Goal: Transaction & Acquisition: Subscribe to service/newsletter

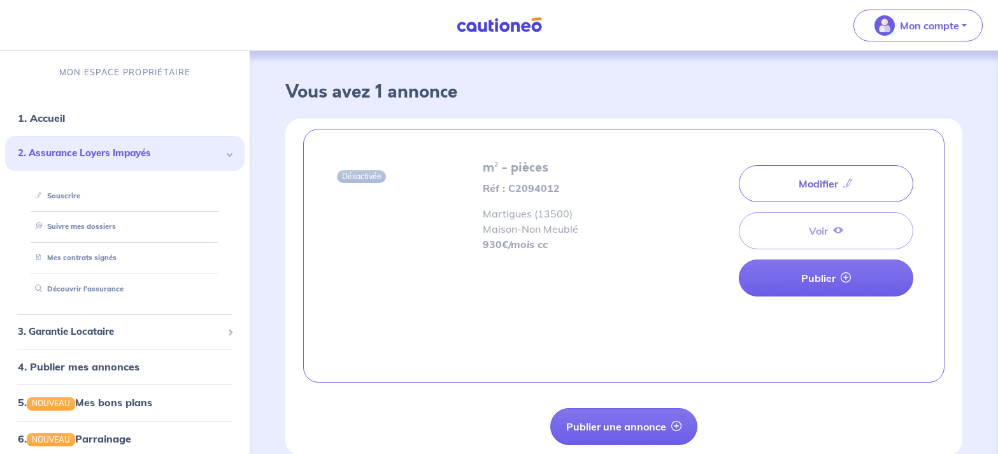
click at [116, 222] on link "Suivre mes dossiers" at bounding box center [73, 226] width 86 height 9
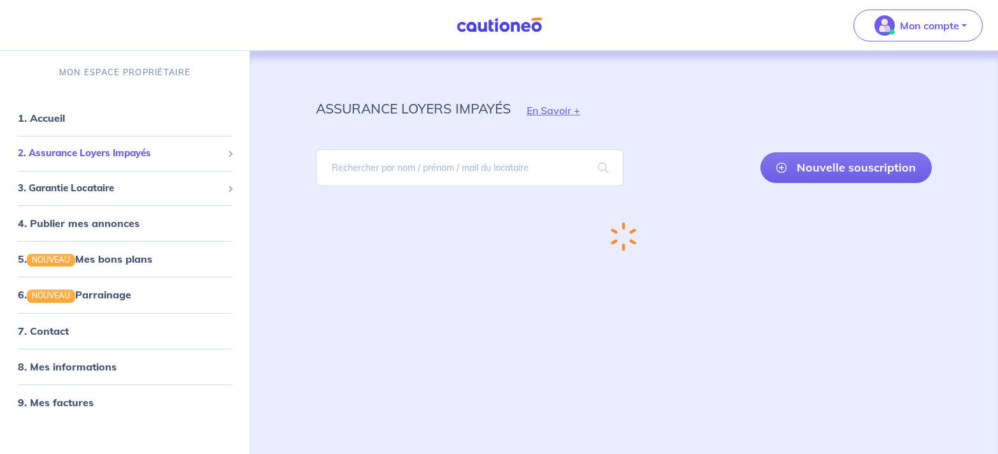
click at [83, 153] on span "2. Assurance Loyers Impayés" at bounding box center [120, 153] width 205 height 15
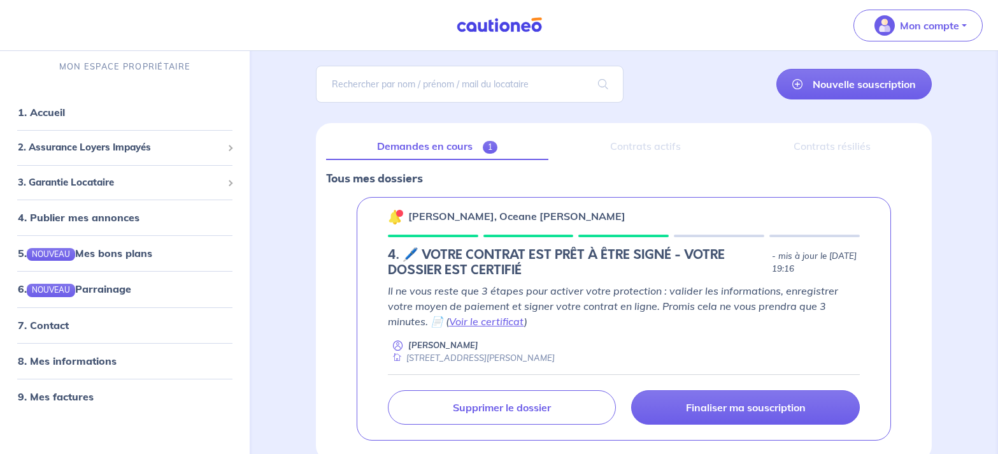
scroll to position [152, 0]
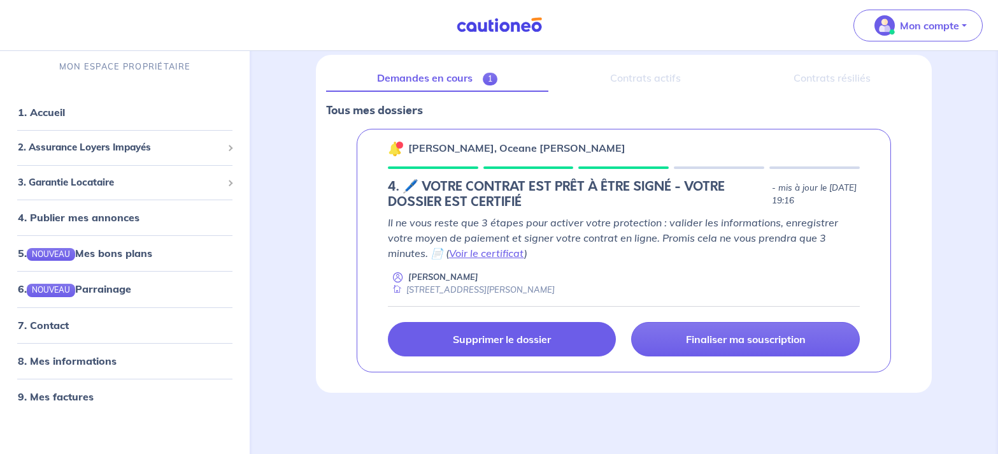
click at [507, 339] on p "Supprimer le dossier" at bounding box center [502, 339] width 98 height 13
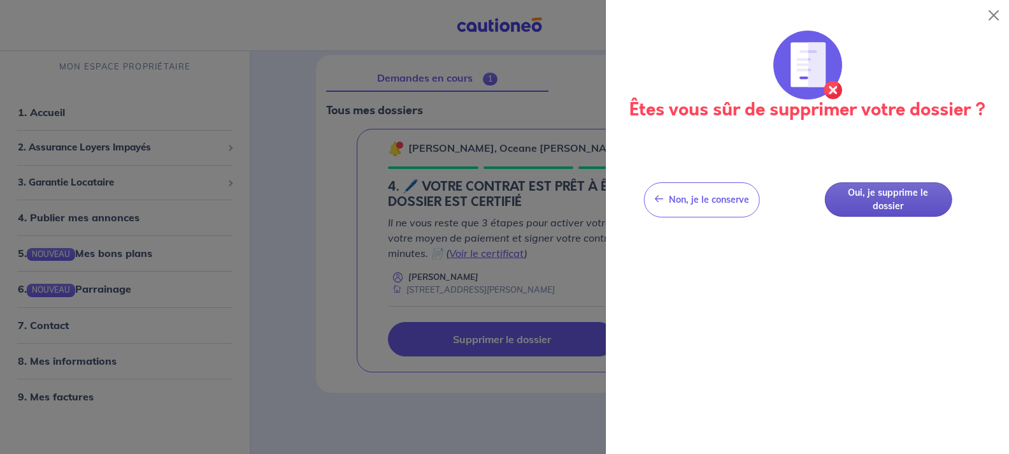
click at [889, 196] on button "Oui, je supprime le dossier" at bounding box center [887, 199] width 127 height 35
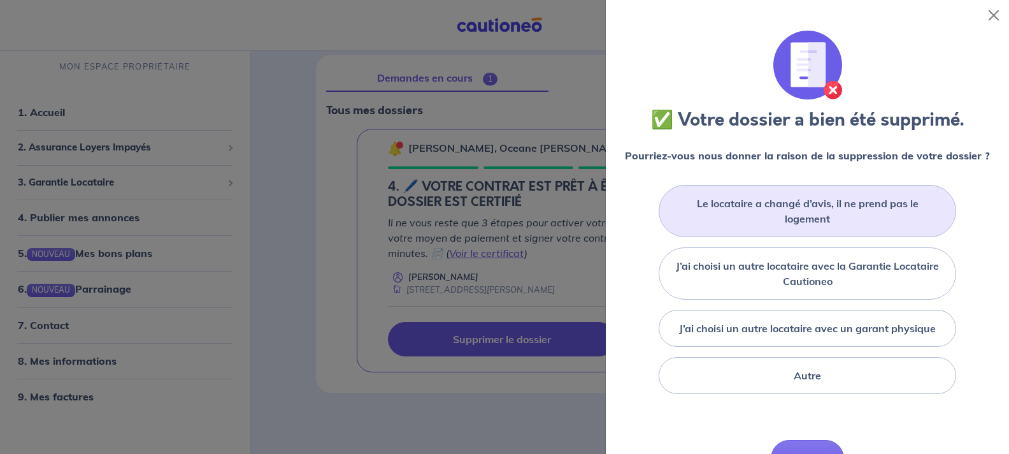
click at [803, 205] on label "Le locataire a changé d’avis, il ne prend pas le logement" at bounding box center [808, 211] width 266 height 31
click at [0, 0] on input "Le locataire a changé d’avis, il ne prend pas le logement" at bounding box center [0, 0] width 0 height 0
click at [994, 16] on button "Close" at bounding box center [994, 15] width 20 height 20
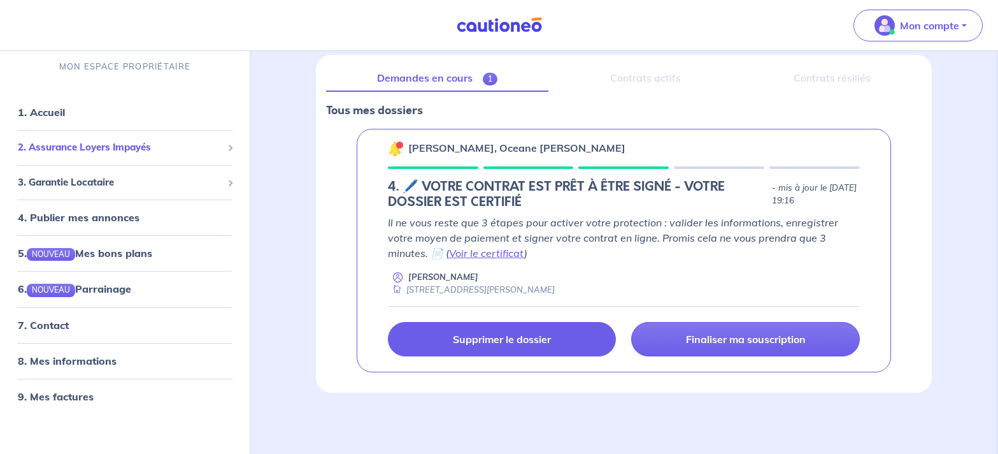
click at [124, 145] on span "2. Assurance Loyers Impayés" at bounding box center [120, 147] width 205 height 15
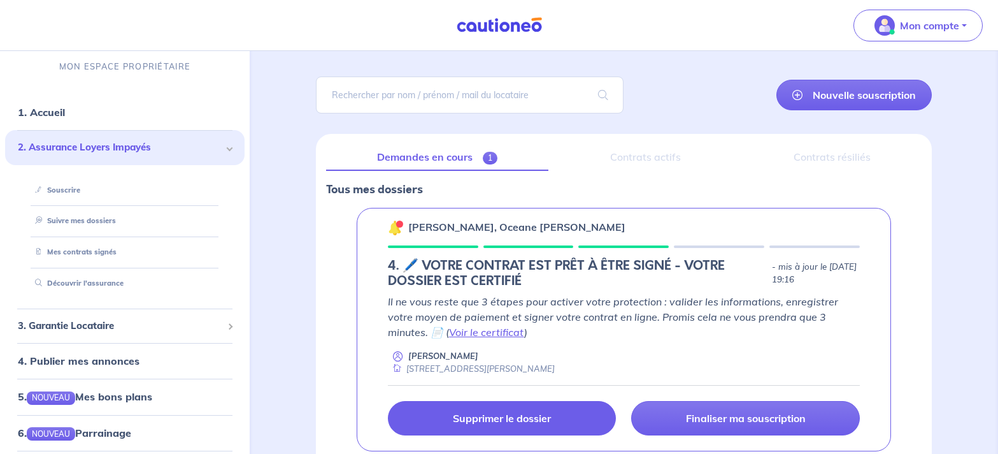
scroll to position [0, 0]
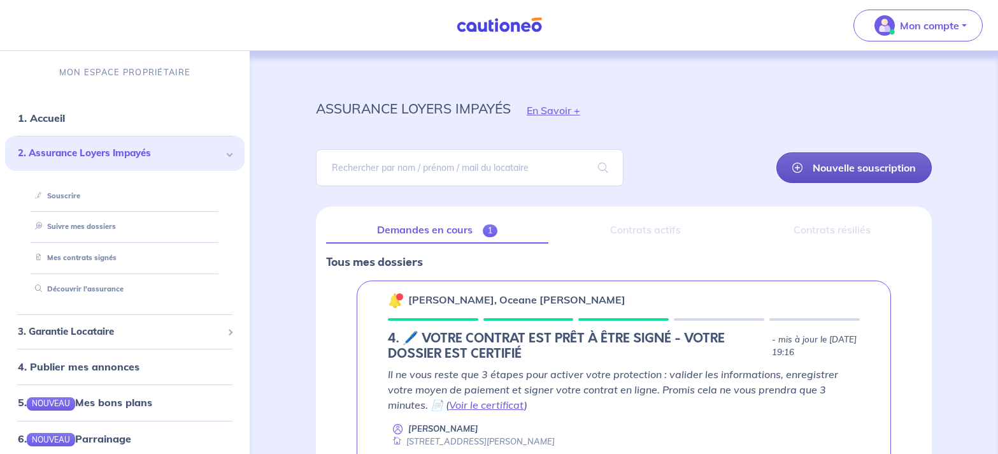
click at [822, 164] on link "Nouvelle souscription" at bounding box center [854, 167] width 155 height 31
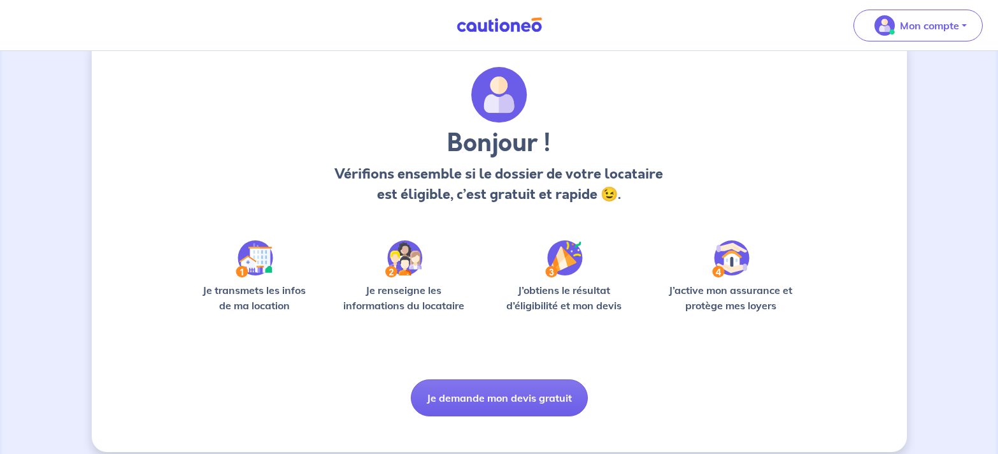
scroll to position [43, 0]
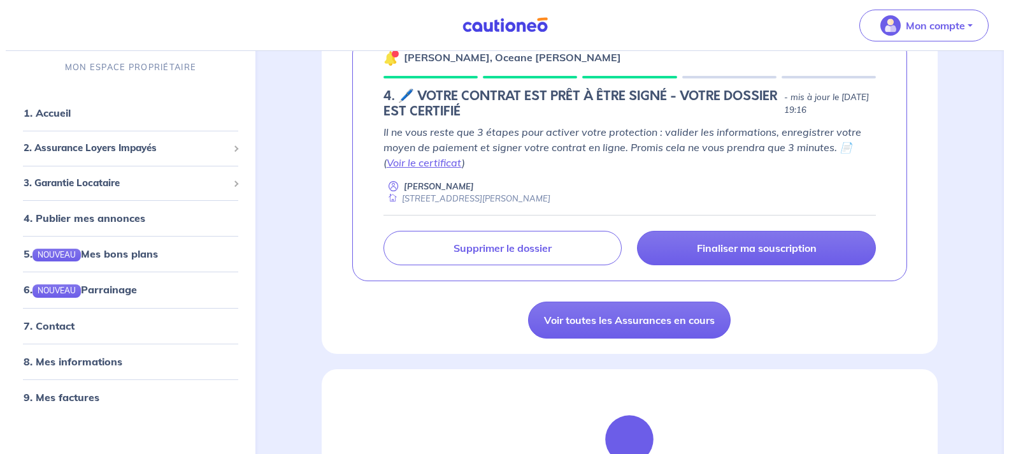
scroll to position [260, 0]
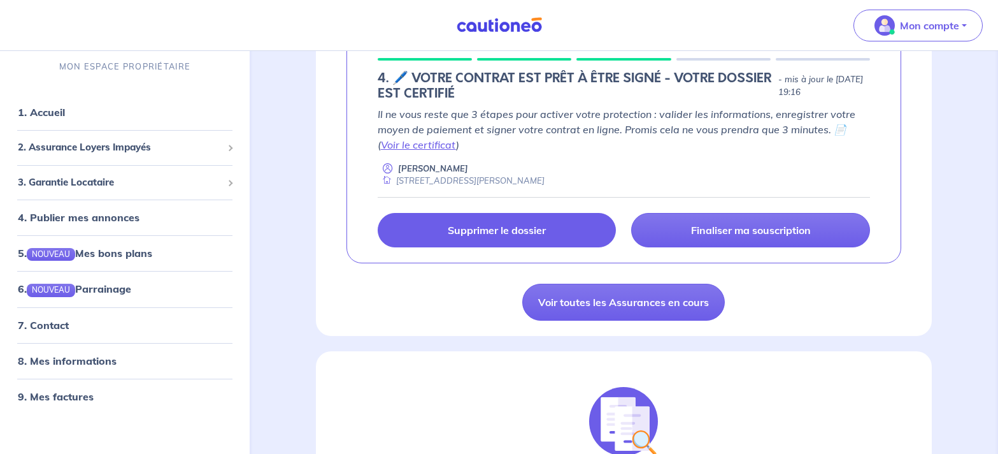
click at [505, 230] on p "Supprimer le dossier" at bounding box center [497, 230] width 98 height 13
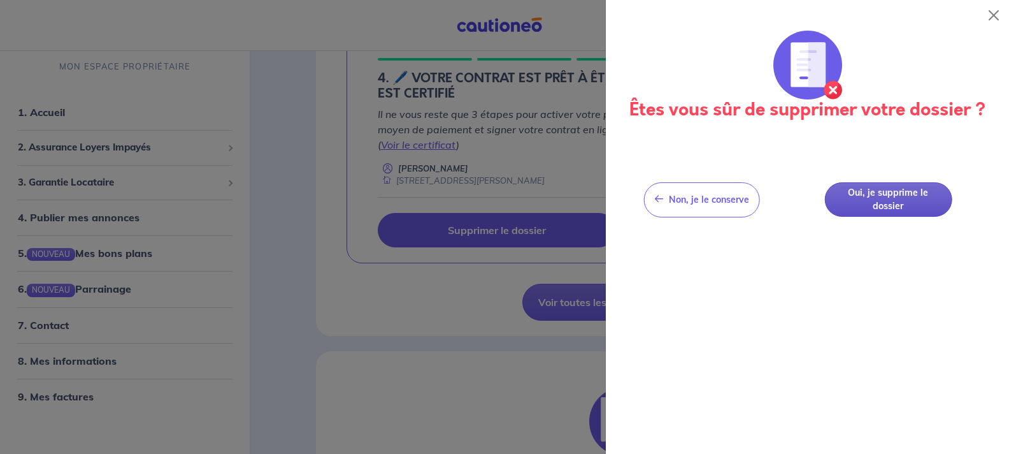
click at [884, 201] on button "Oui, je supprime le dossier" at bounding box center [887, 199] width 127 height 35
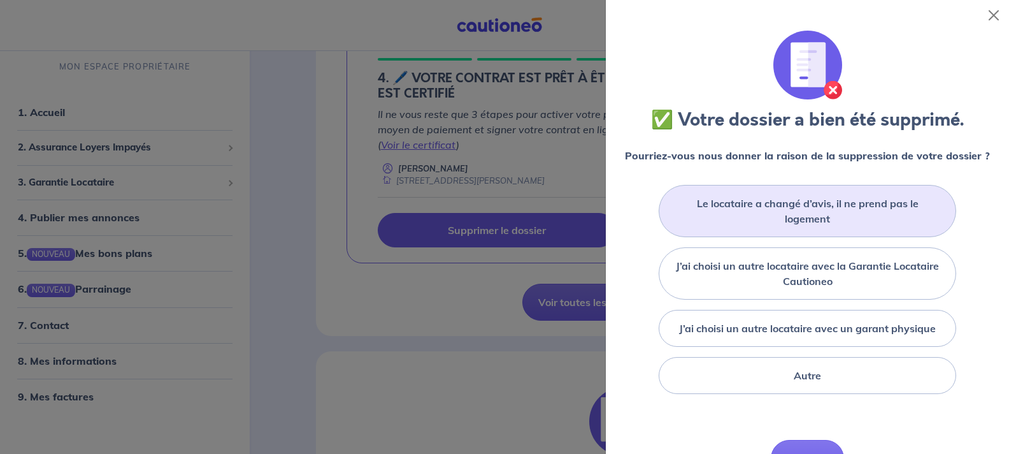
click at [801, 205] on label "Le locataire a changé d’avis, il ne prend pas le logement" at bounding box center [808, 211] width 266 height 31
click at [0, 0] on input "Le locataire a changé d’avis, il ne prend pas le logement" at bounding box center [0, 0] width 0 height 0
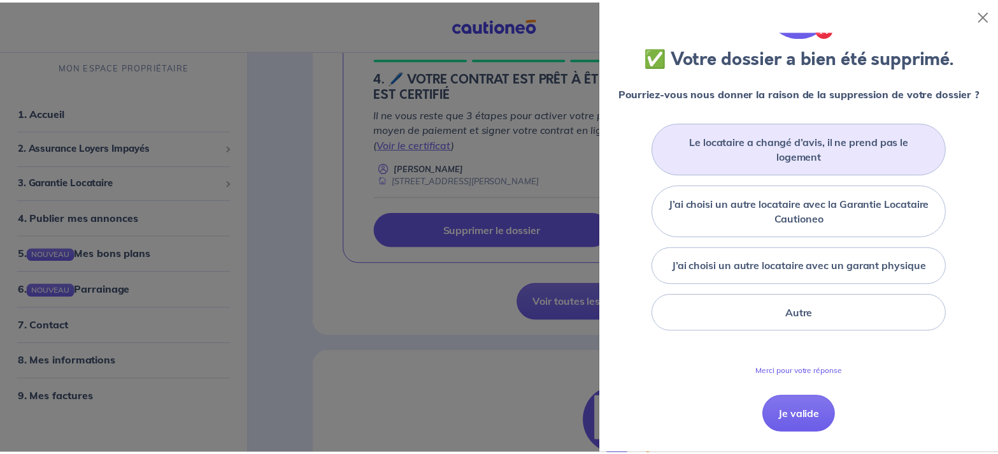
scroll to position [93, 0]
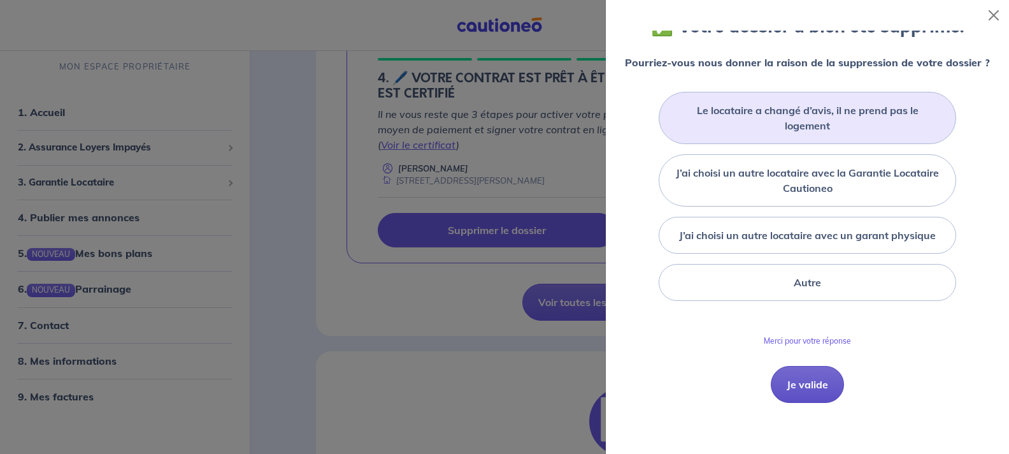
click at [797, 387] on button "Je valide" at bounding box center [807, 384] width 73 height 37
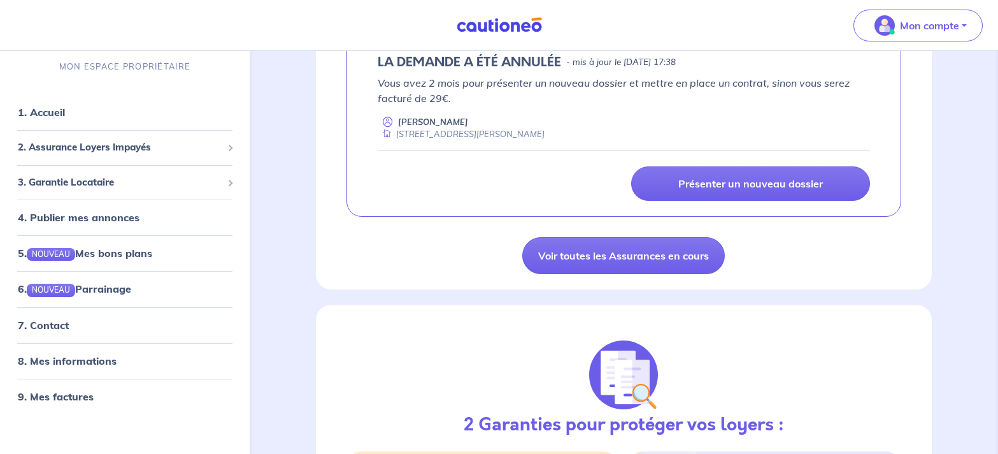
scroll to position [250, 0]
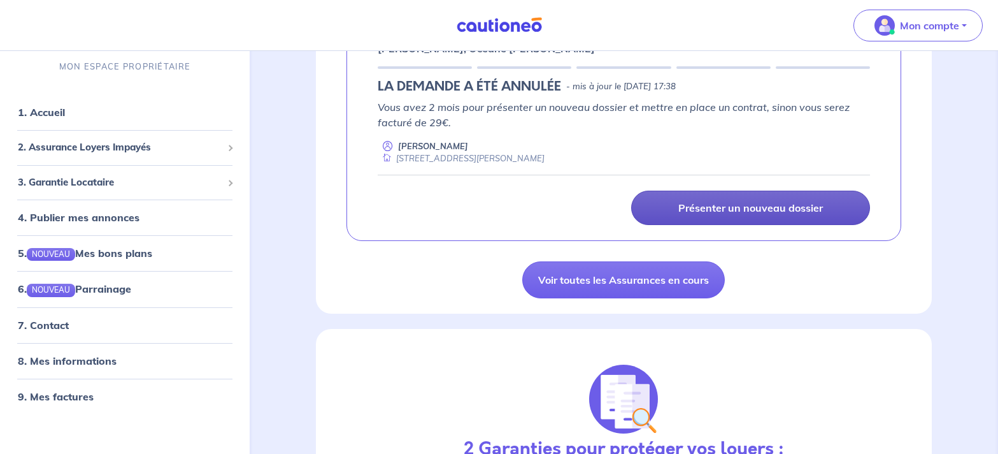
click at [712, 208] on p "Présenter un nouveau dossier" at bounding box center [751, 207] width 145 height 13
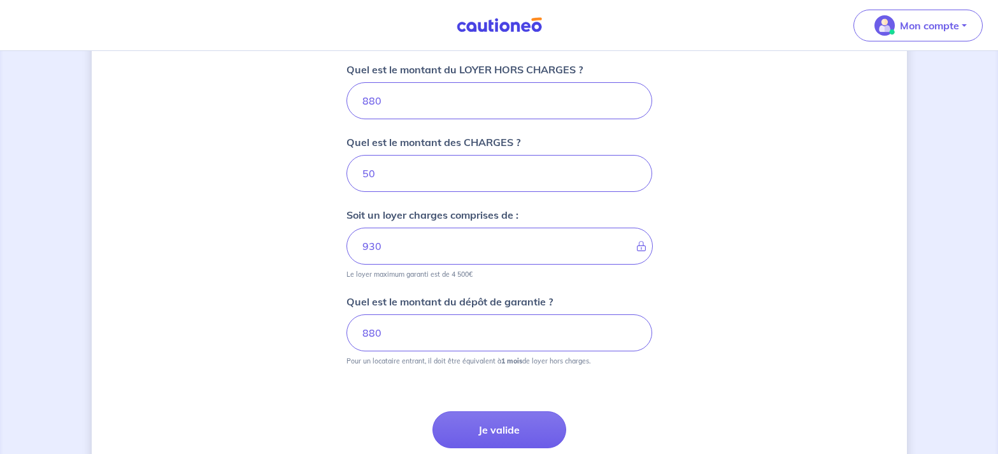
scroll to position [578, 0]
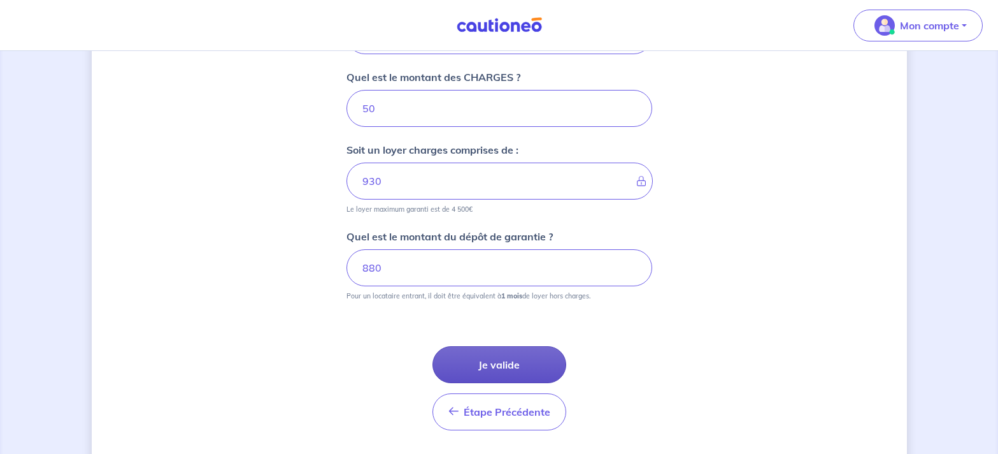
click at [500, 367] on button "Je valide" at bounding box center [500, 364] width 134 height 37
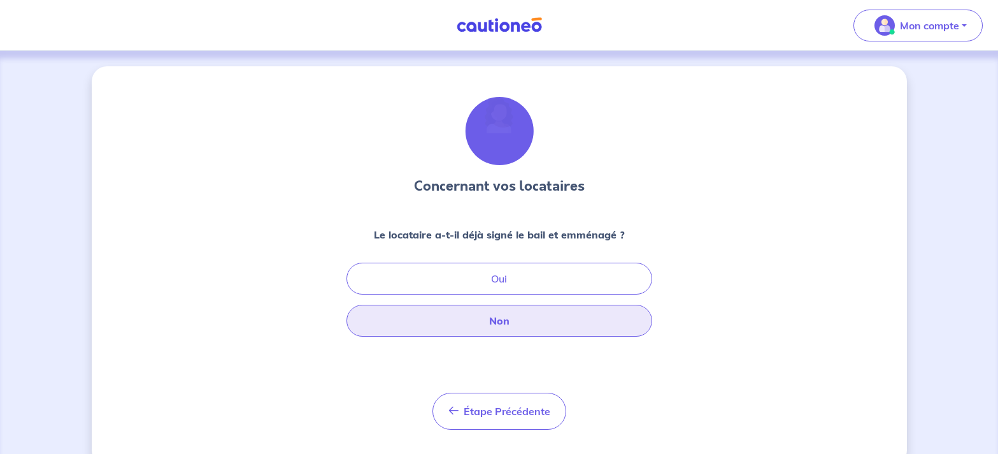
click at [525, 324] on button "Non" at bounding box center [500, 321] width 306 height 32
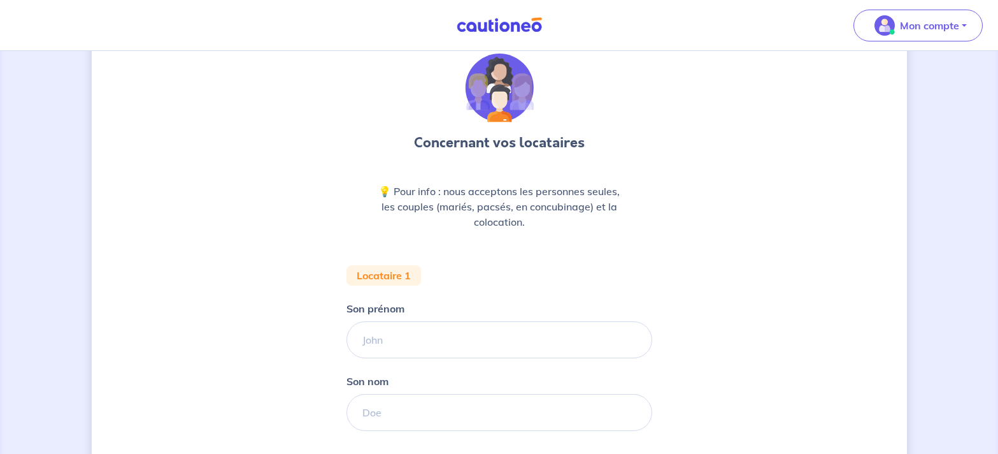
scroll to position [130, 0]
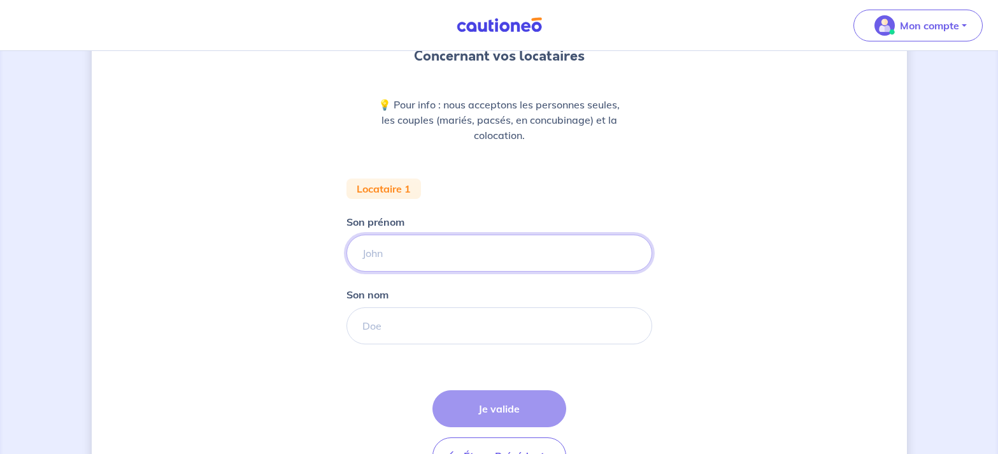
click at [410, 252] on input "Son prénom" at bounding box center [500, 252] width 306 height 37
type input "[PERSON_NAME]"
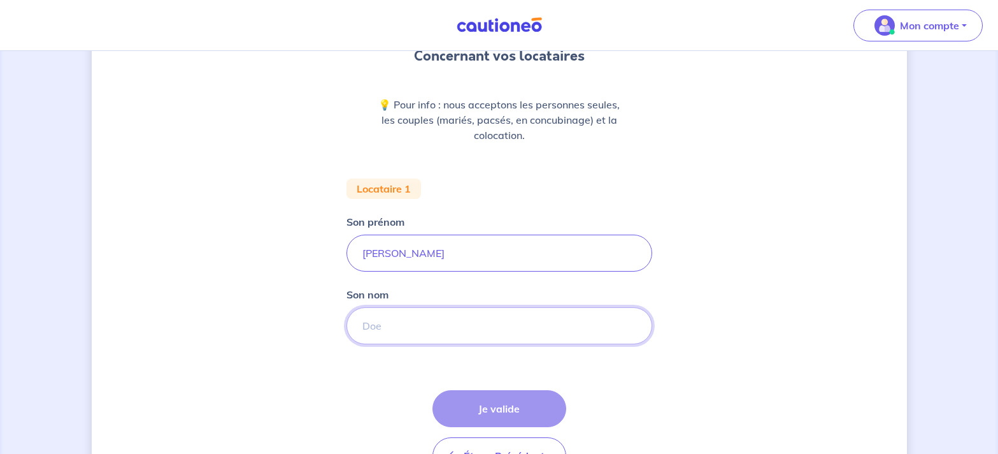
click at [375, 320] on input "Son nom" at bounding box center [500, 325] width 306 height 37
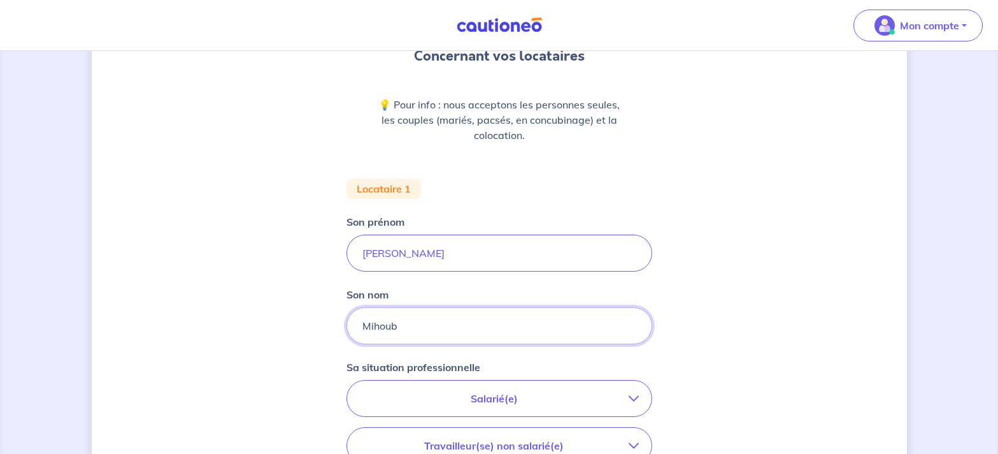
type input "Mihoub"
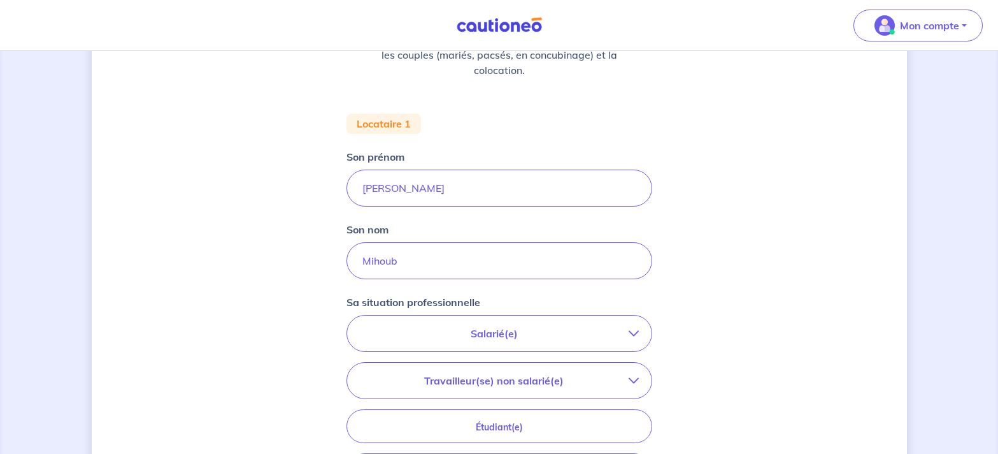
click at [492, 333] on p "Salarié(e)" at bounding box center [494, 333] width 269 height 15
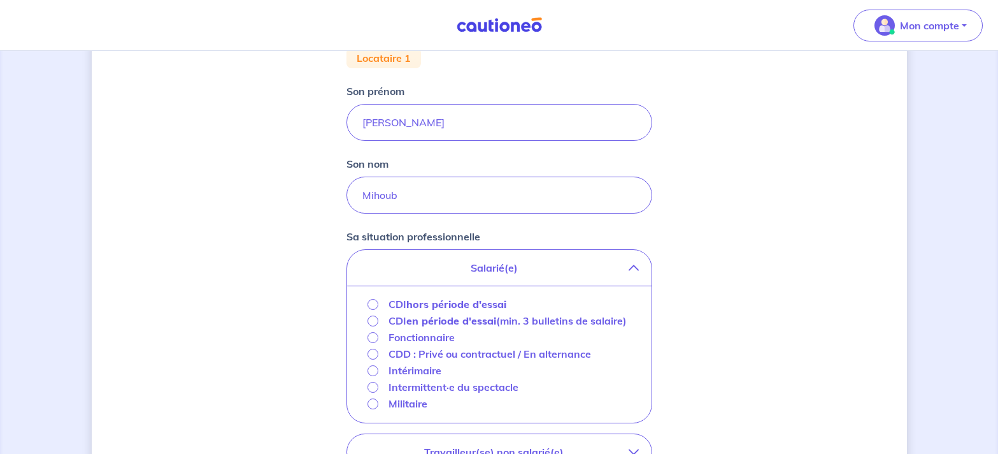
scroll to position [325, 0]
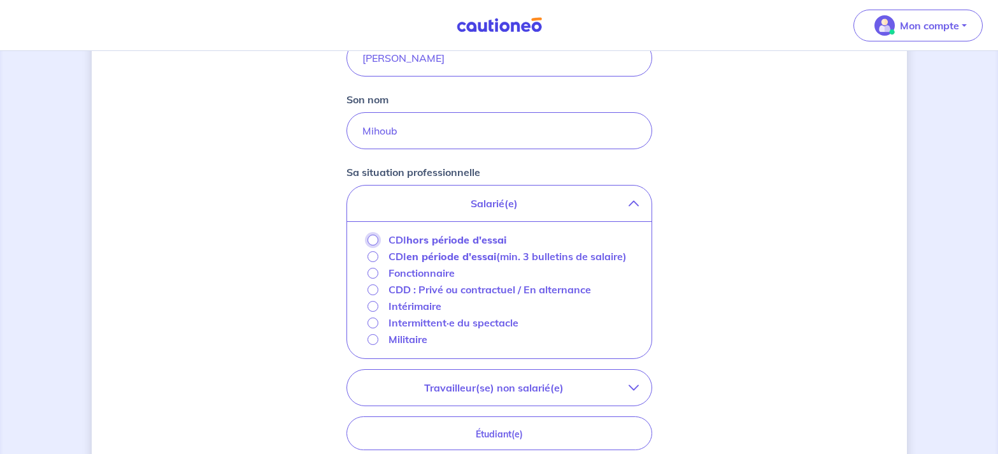
click at [373, 238] on input "CDI hors période d'essai" at bounding box center [373, 239] width 11 height 11
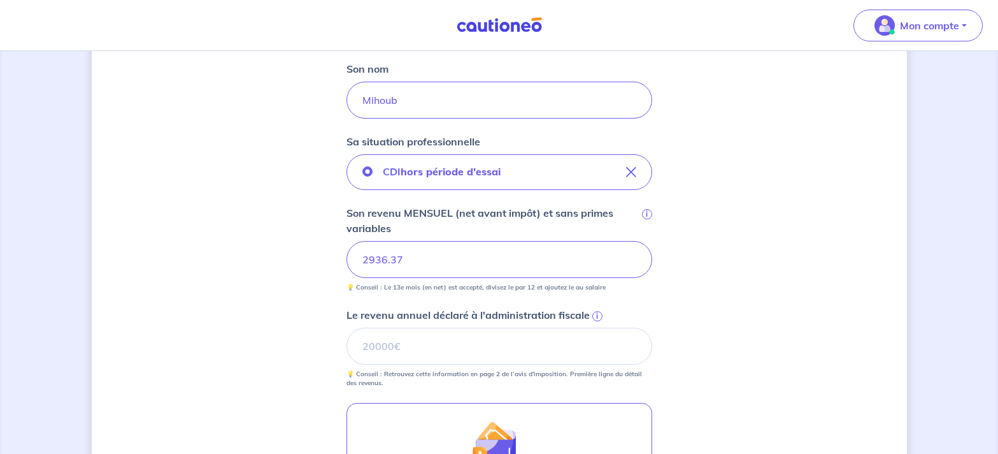
scroll to position [455, 0]
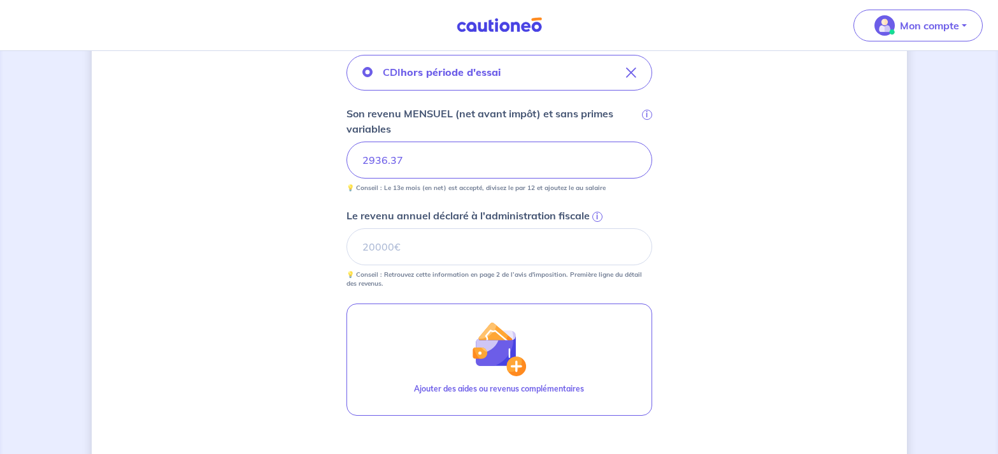
click at [594, 214] on span "i" at bounding box center [598, 217] width 10 height 10
click at [594, 228] on input "Le revenu annuel déclaré à l'administration fiscale i" at bounding box center [500, 246] width 306 height 37
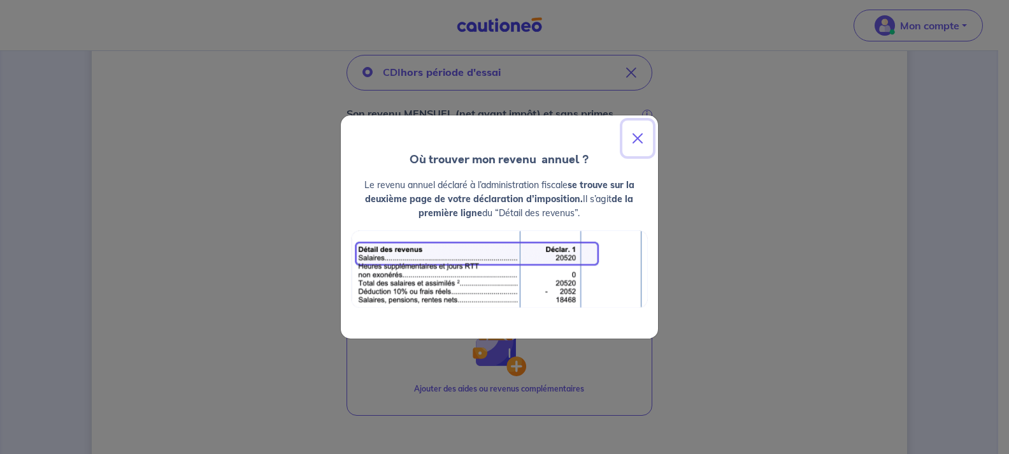
click at [638, 141] on button "Close" at bounding box center [637, 138] width 31 height 36
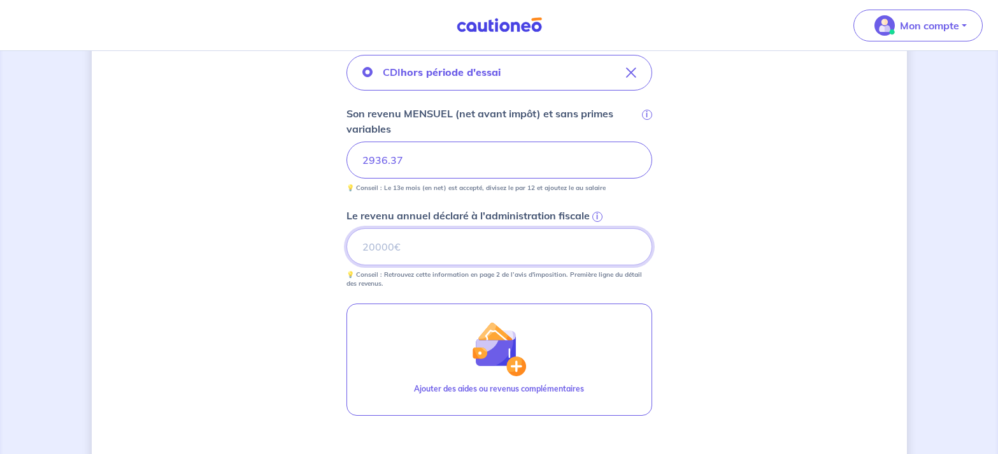
click at [366, 245] on input "Le revenu annuel déclaré à l'administration fiscale i" at bounding box center [500, 246] width 306 height 37
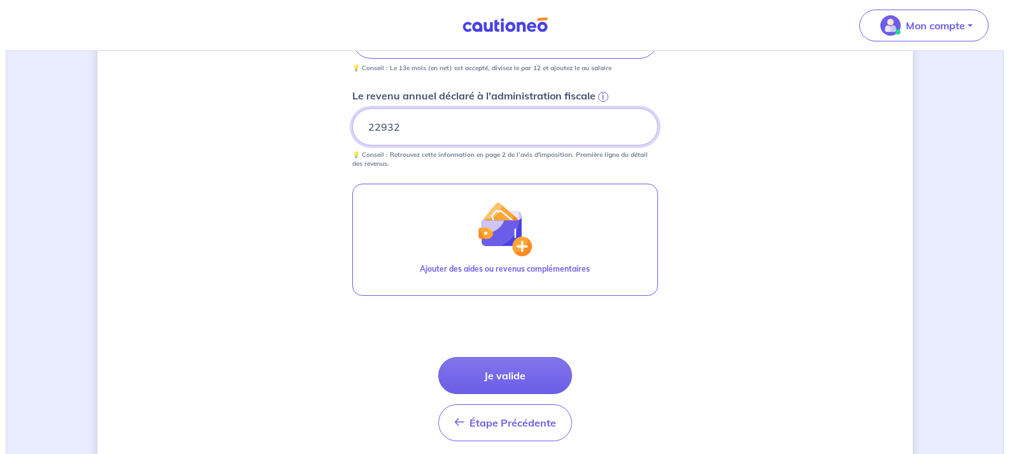
scroll to position [585, 0]
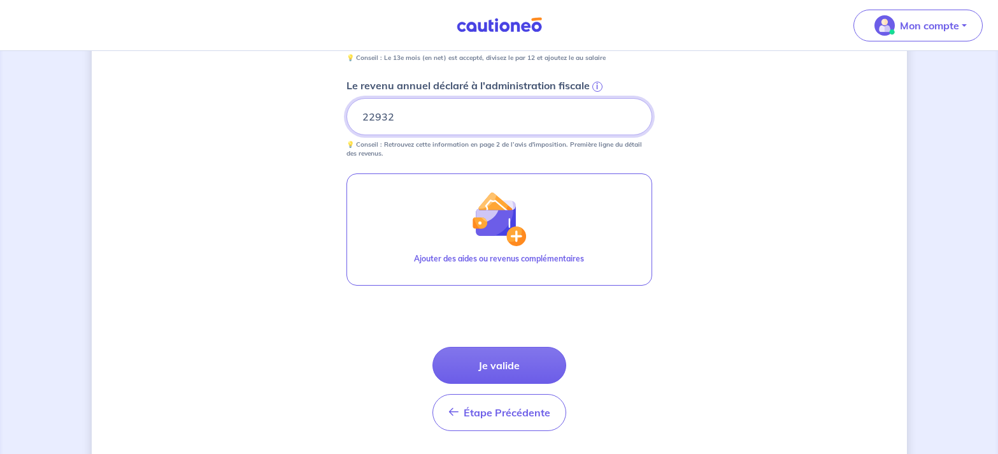
drag, startPoint x: 400, startPoint y: 115, endPoint x: 339, endPoint y: 114, distance: 61.2
click at [347, 114] on input "22932" at bounding box center [500, 116] width 306 height 37
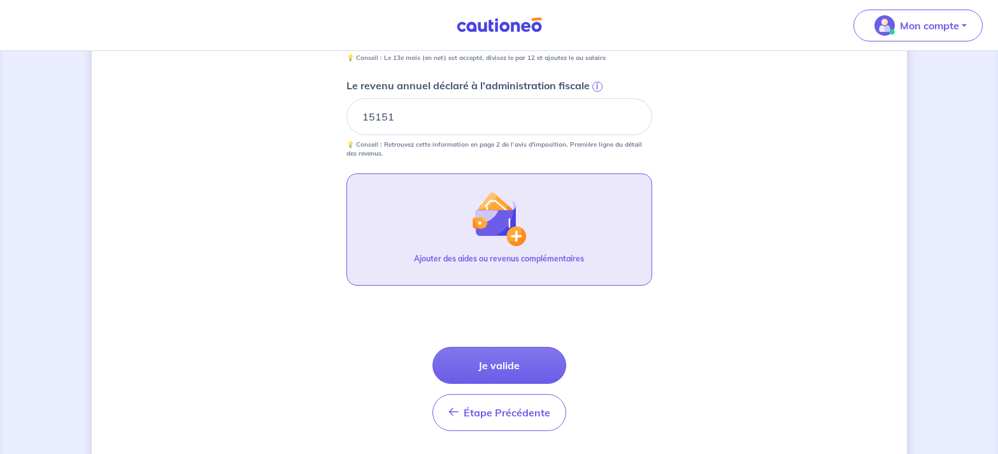
click at [417, 210] on button "Ajouter des aides ou revenus complémentaires" at bounding box center [500, 229] width 306 height 112
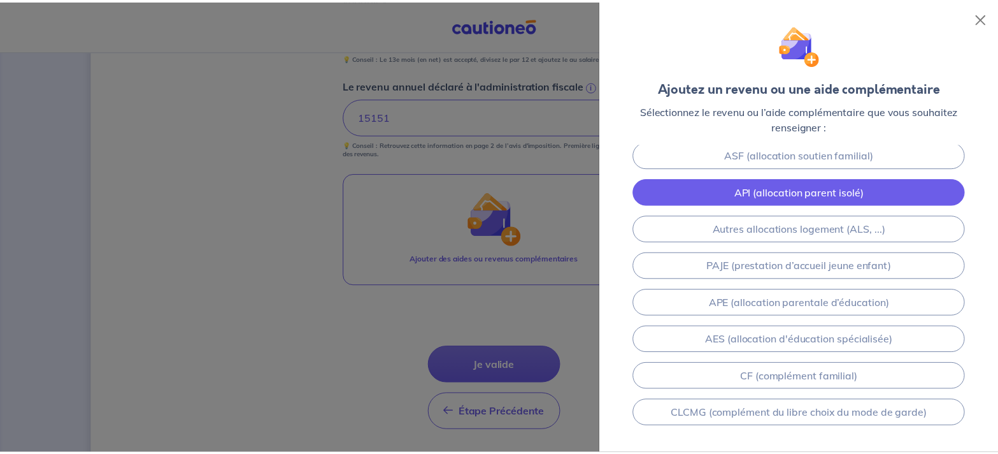
scroll to position [0, 0]
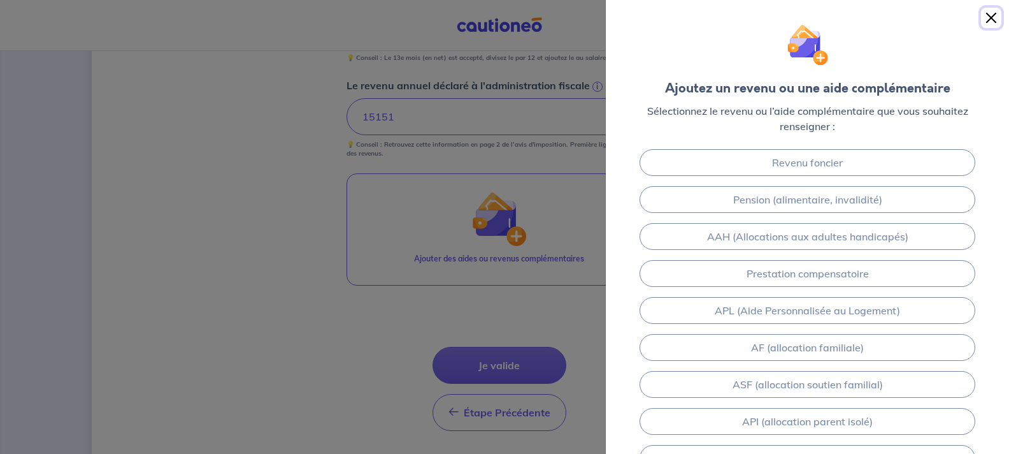
click at [991, 19] on button "Close" at bounding box center [991, 18] width 20 height 20
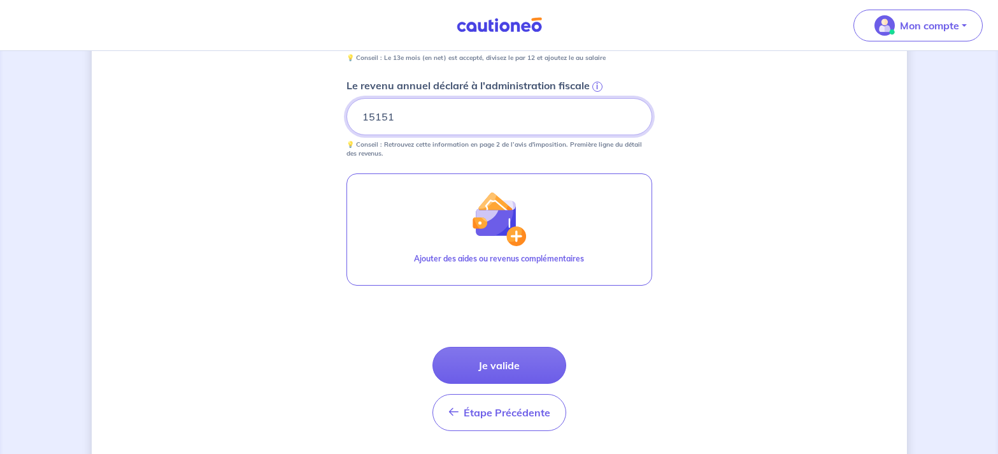
drag, startPoint x: 405, startPoint y: 117, endPoint x: 341, endPoint y: 112, distance: 64.5
click at [347, 112] on input "15151" at bounding box center [500, 116] width 306 height 37
type input "22932"
click at [494, 364] on button "Je valide" at bounding box center [500, 365] width 134 height 37
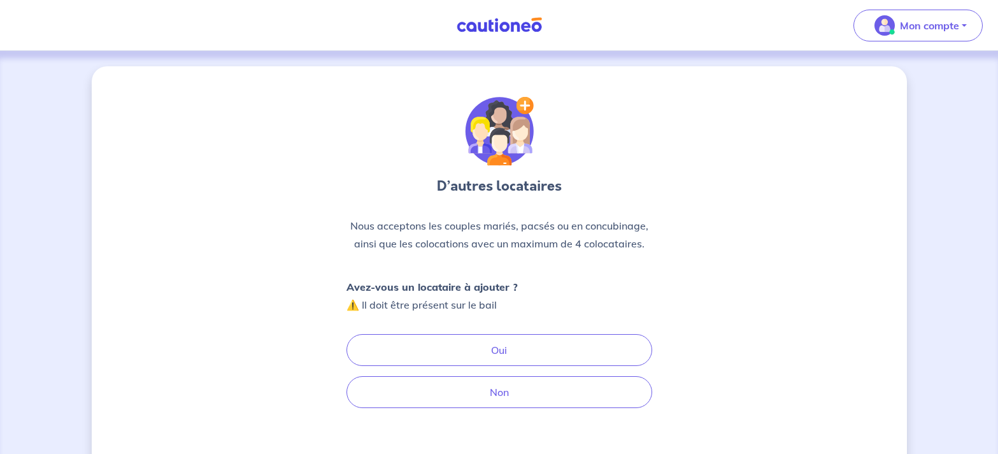
scroll to position [65, 0]
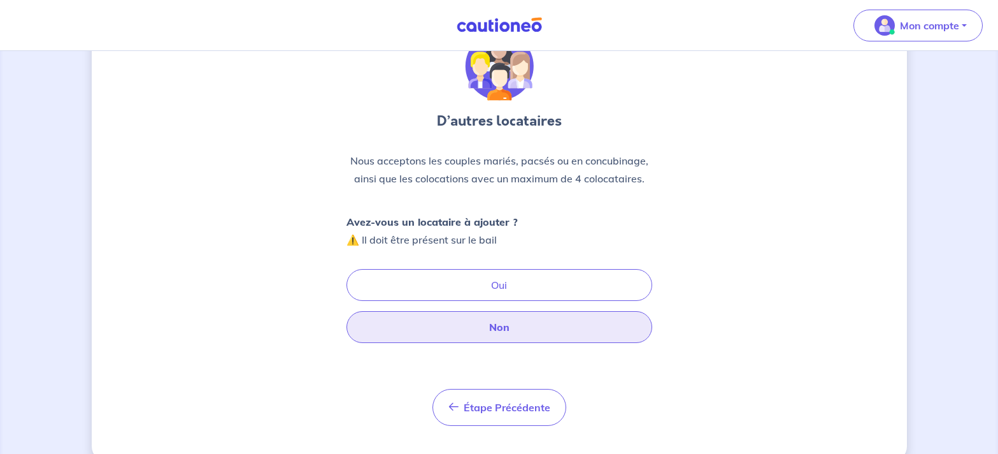
click at [511, 331] on button "Non" at bounding box center [500, 327] width 306 height 32
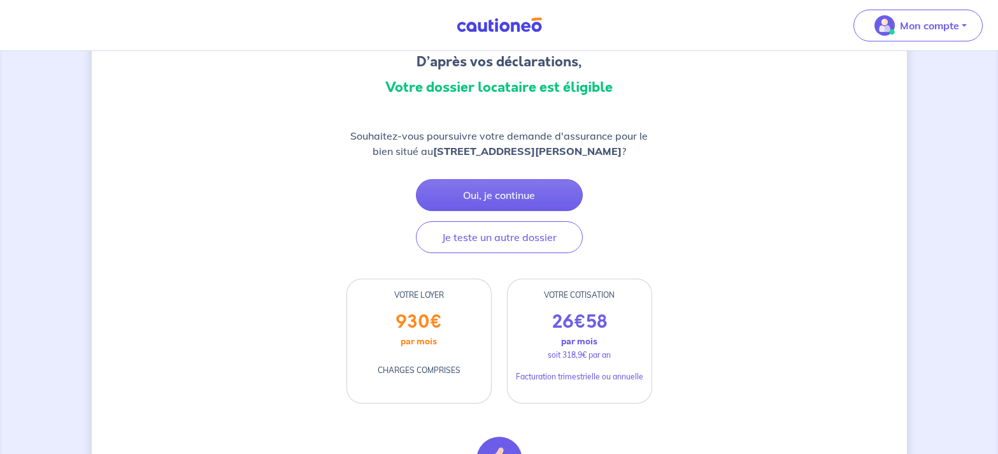
scroll to position [130, 0]
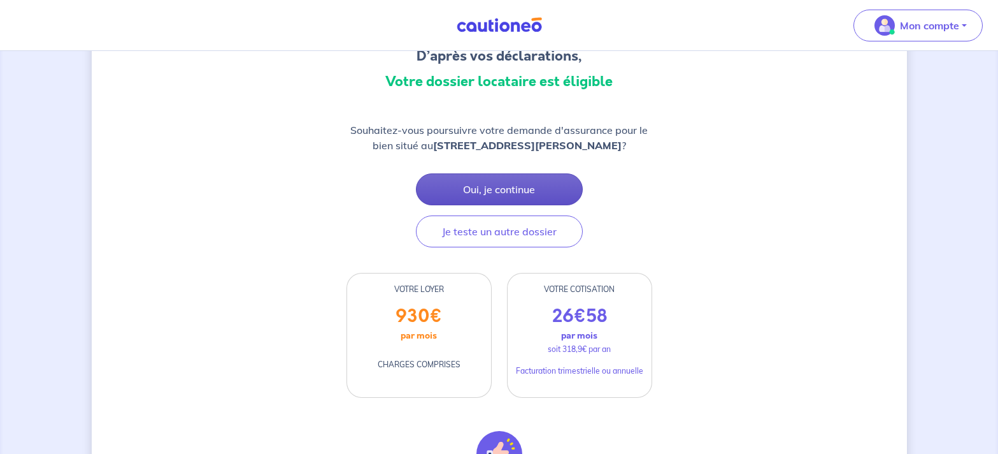
click at [492, 189] on button "Oui, je continue" at bounding box center [499, 189] width 167 height 32
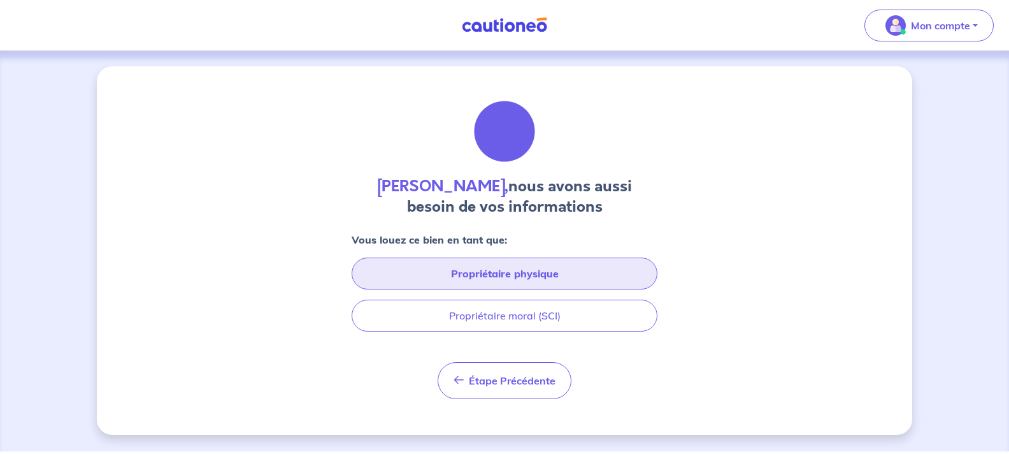
click at [529, 271] on button "Propriétaire physique" at bounding box center [505, 273] width 306 height 32
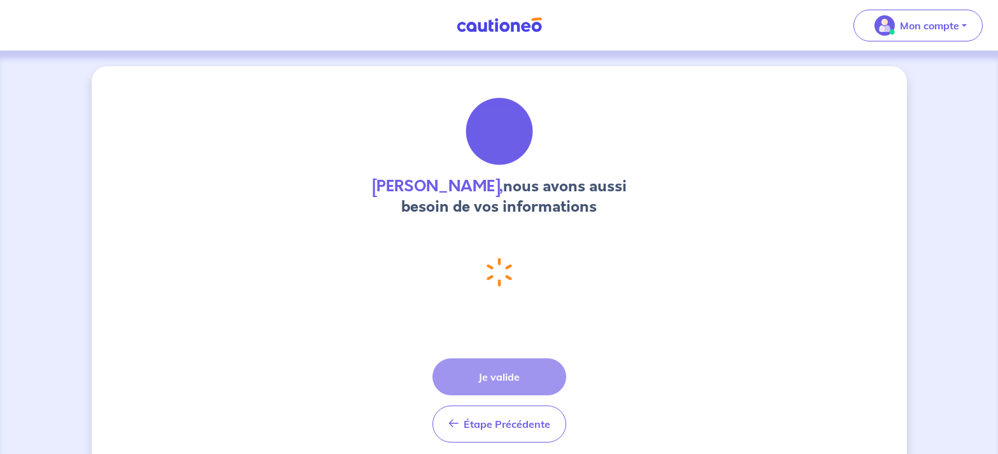
select select "FR"
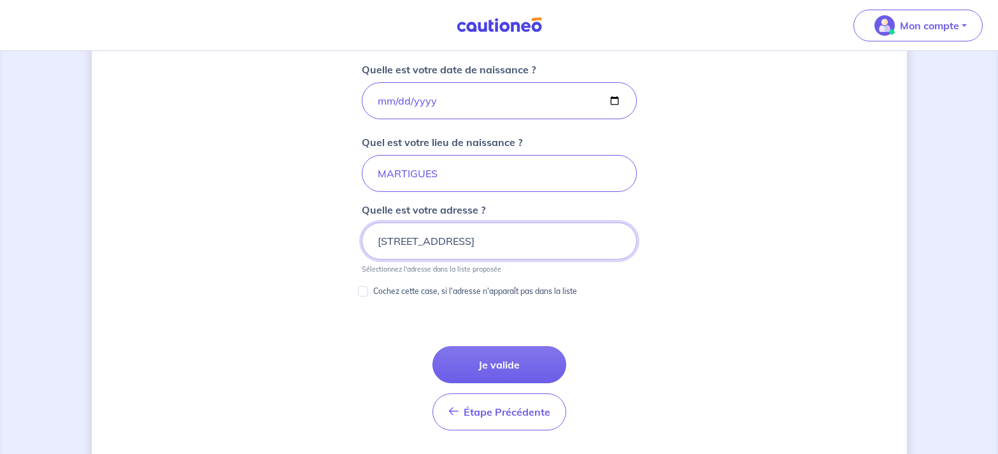
scroll to position [593, 0]
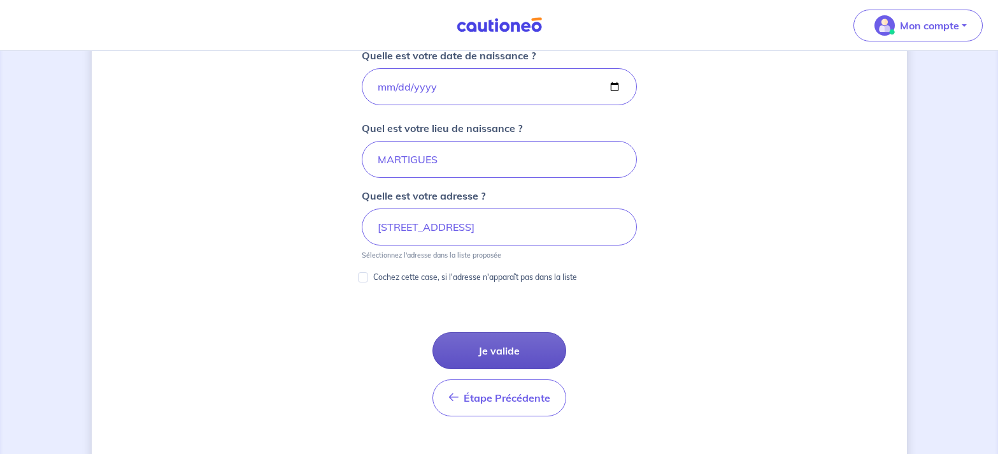
click at [507, 348] on button "Je valide" at bounding box center [500, 350] width 134 height 37
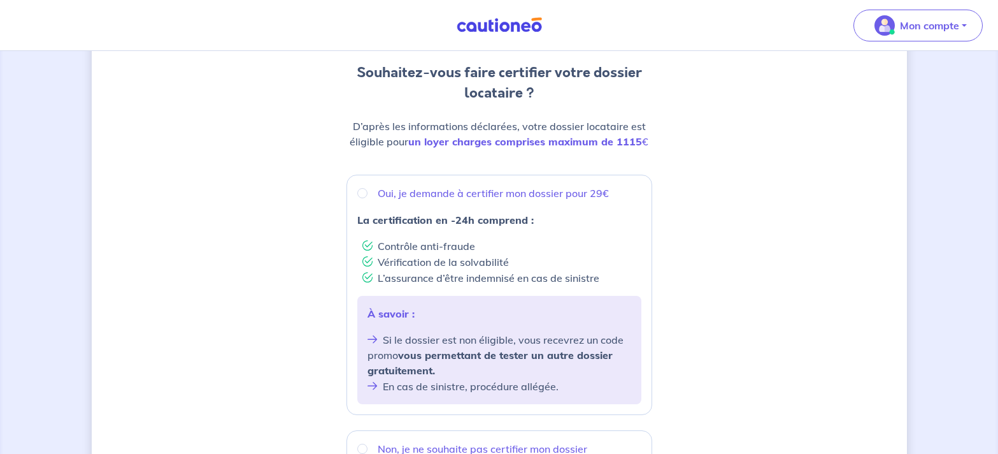
scroll to position [65, 0]
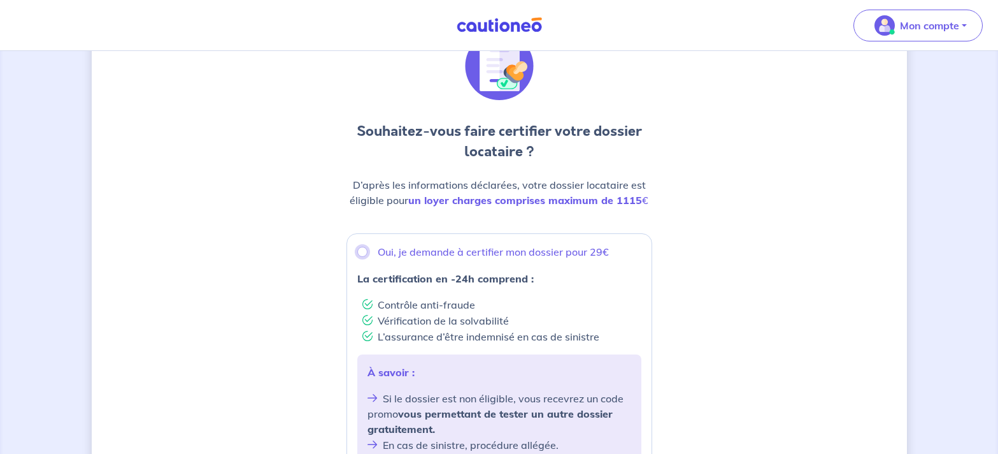
click at [361, 252] on input "Oui, je demande à certifier mon dossier pour 29€" at bounding box center [362, 252] width 10 height 10
radio input "true"
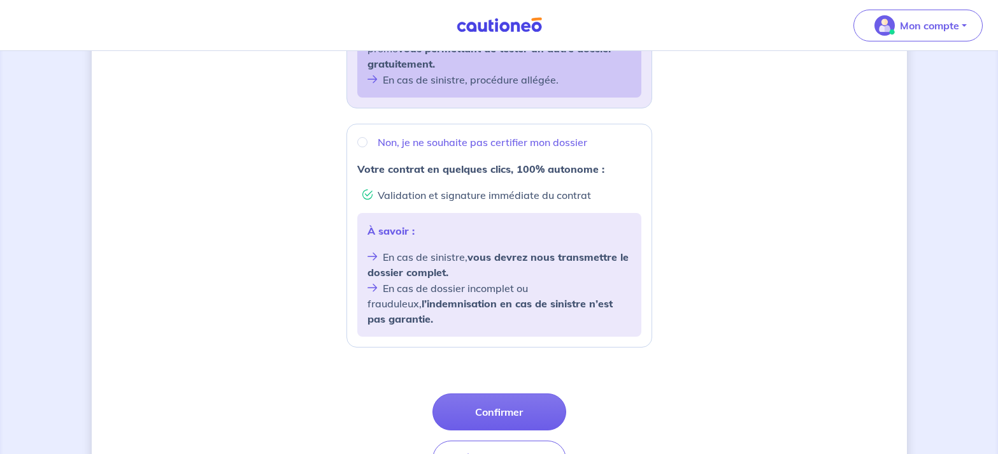
scroll to position [455, 0]
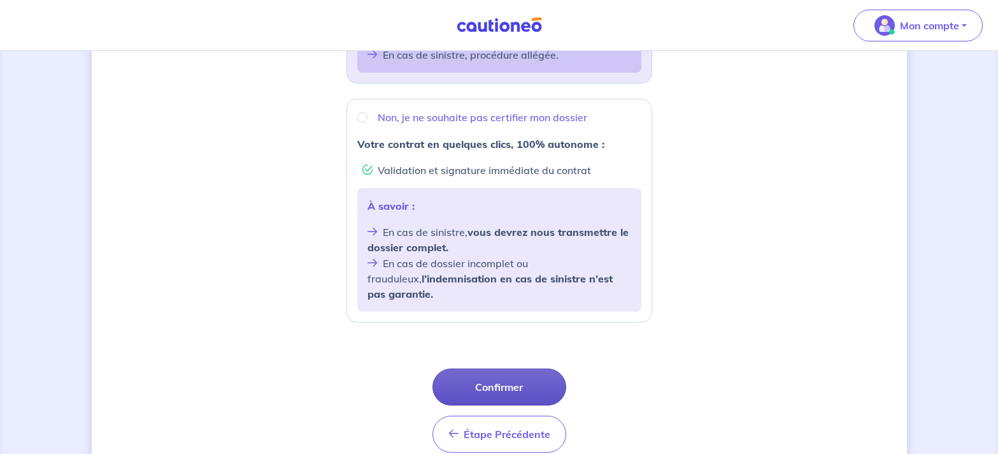
click at [507, 371] on button "Confirmer" at bounding box center [500, 386] width 134 height 37
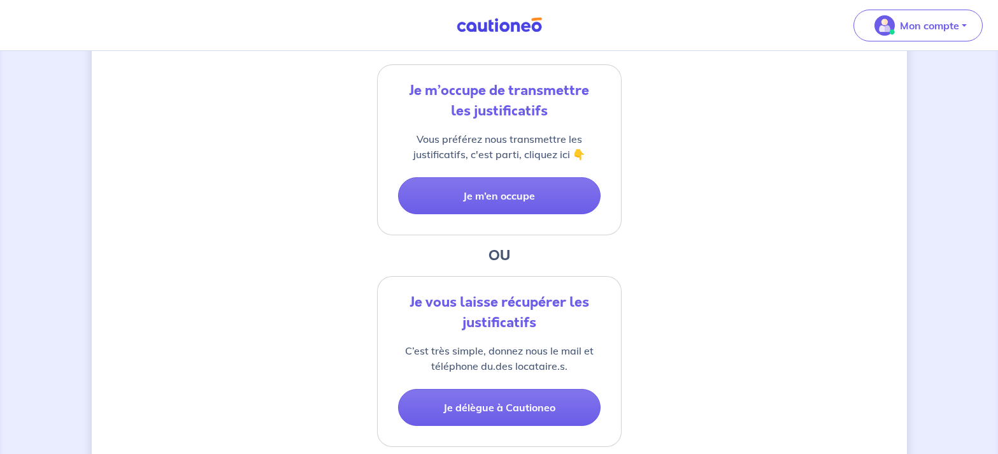
scroll to position [260, 0]
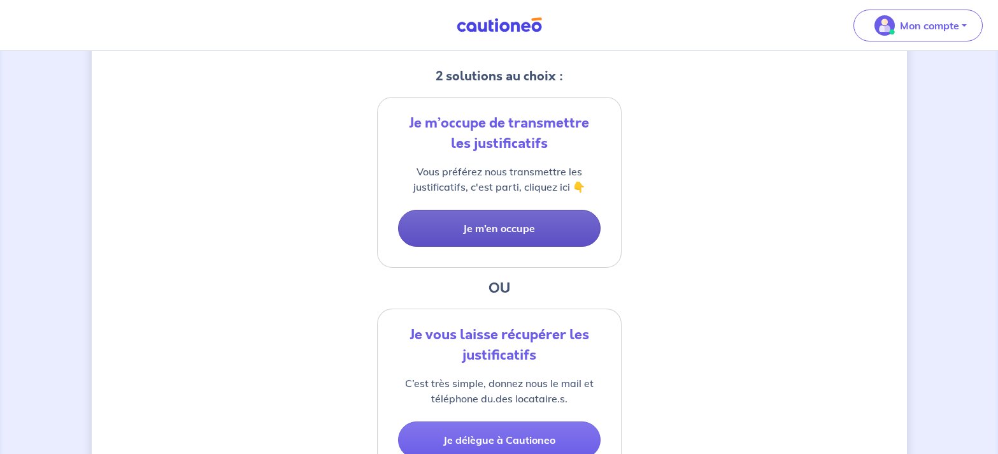
click at [494, 230] on button "Je m’en occupe" at bounding box center [499, 228] width 203 height 37
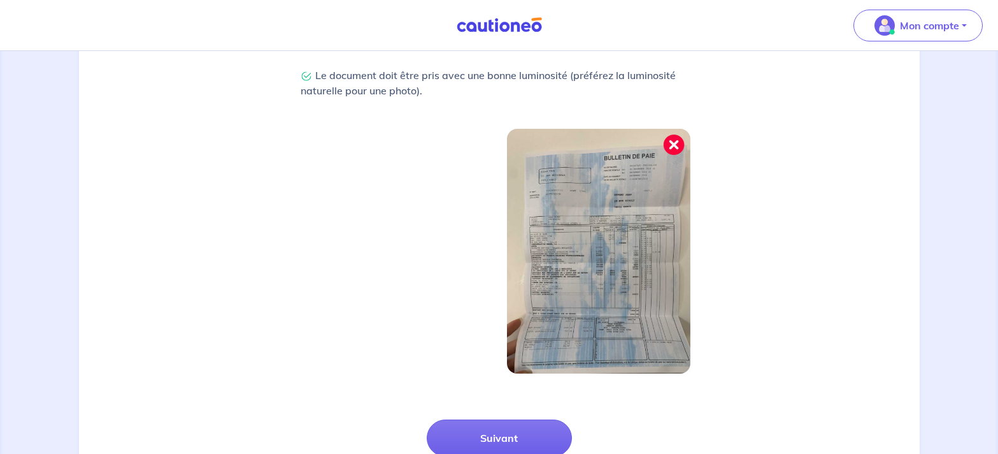
scroll to position [459, 0]
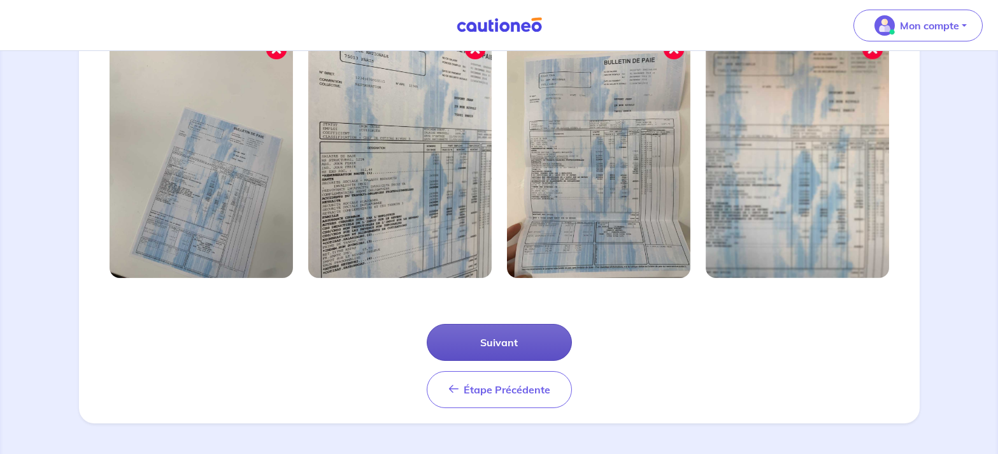
click at [513, 342] on button "Suivant" at bounding box center [499, 342] width 145 height 37
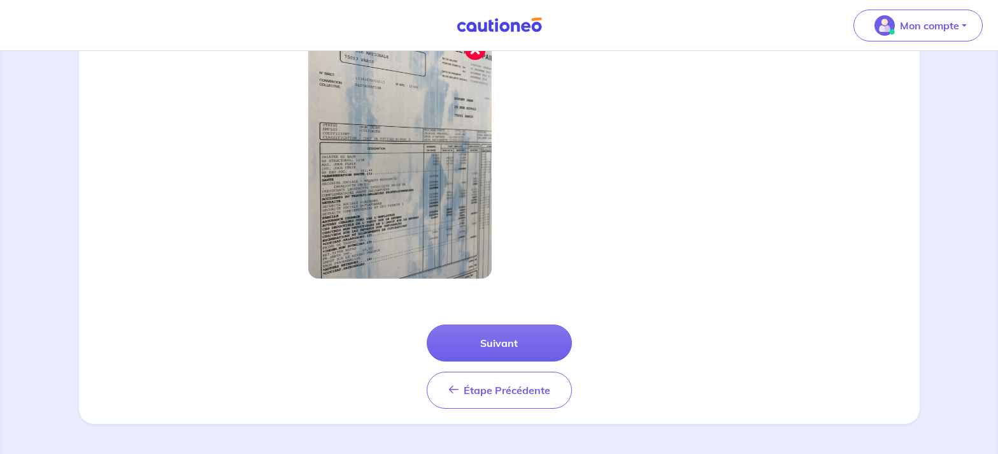
scroll to position [398, 0]
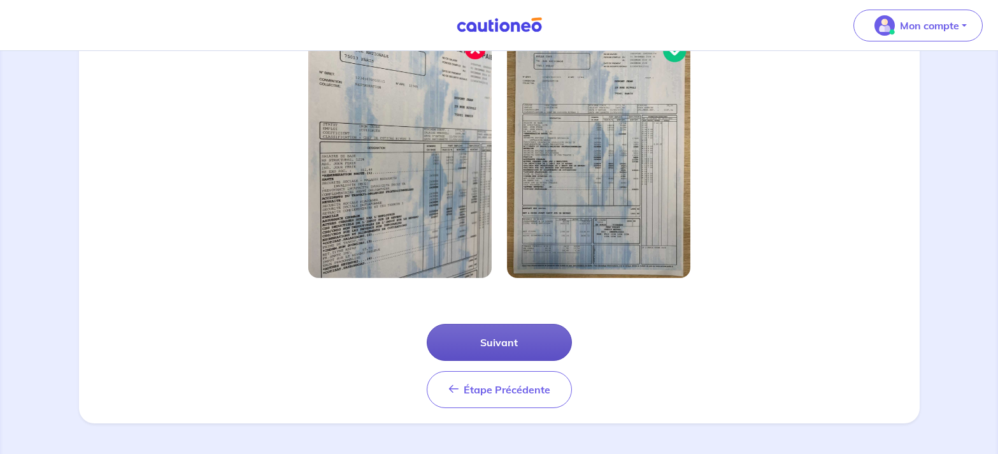
click at [515, 339] on button "Suivant" at bounding box center [499, 342] width 145 height 37
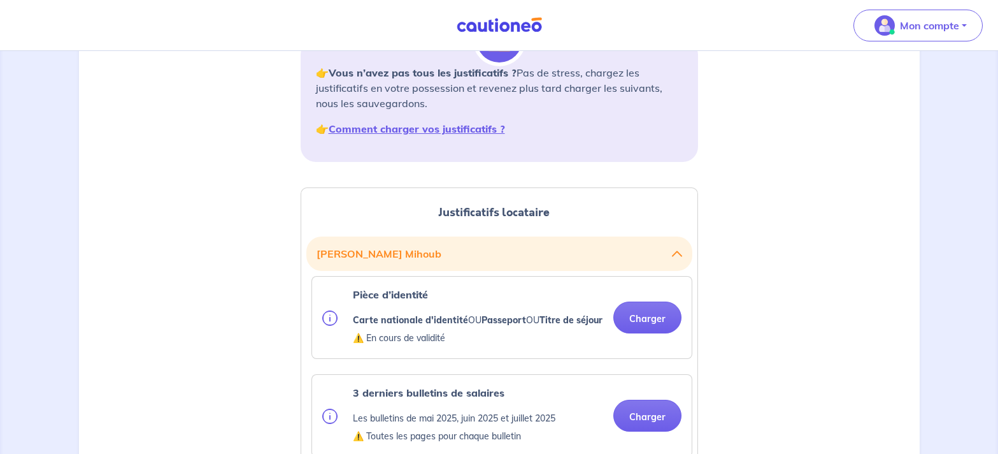
scroll to position [260, 0]
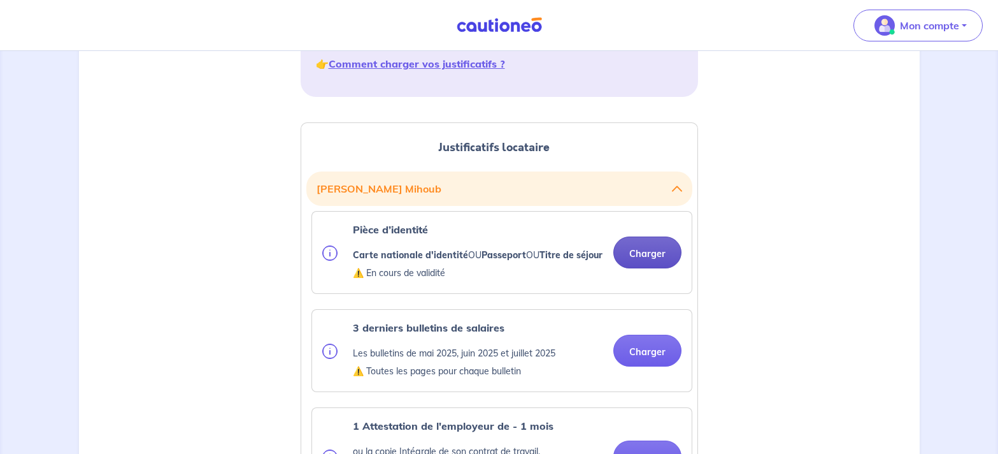
click at [652, 263] on button "Charger" at bounding box center [648, 252] width 68 height 32
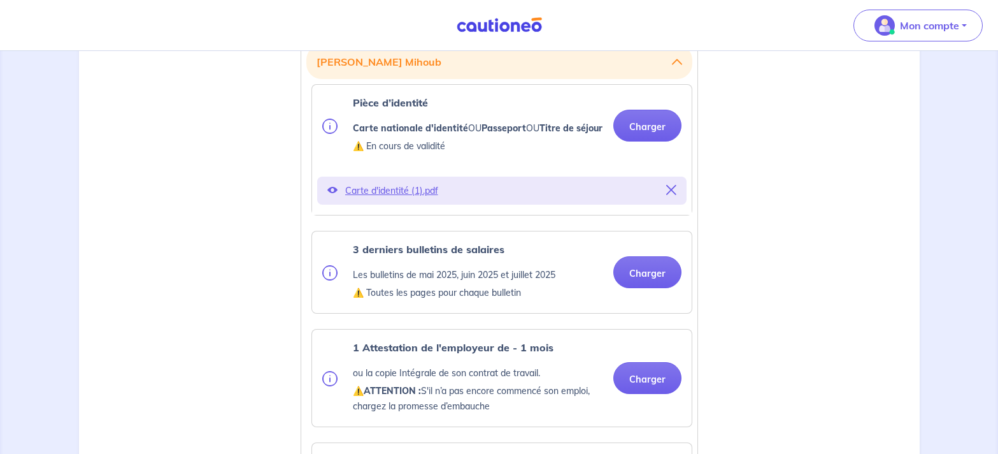
scroll to position [390, 0]
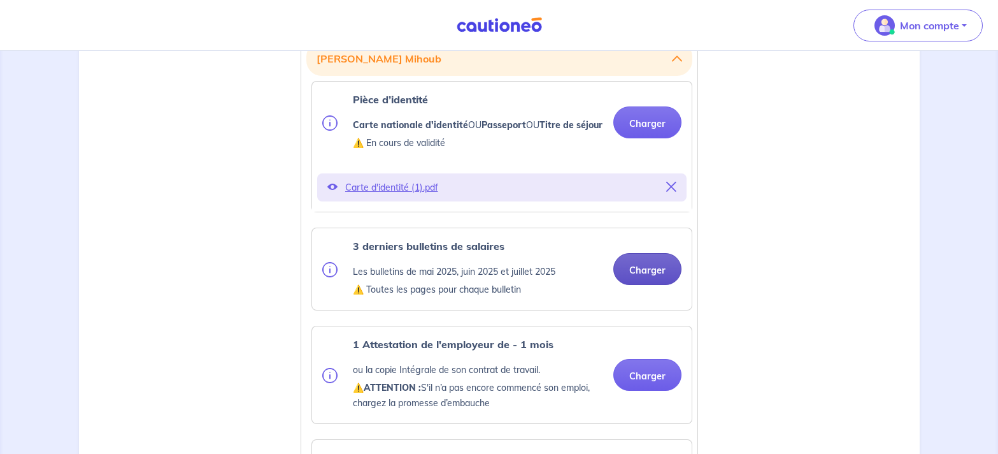
click at [642, 285] on button "Charger" at bounding box center [648, 269] width 68 height 32
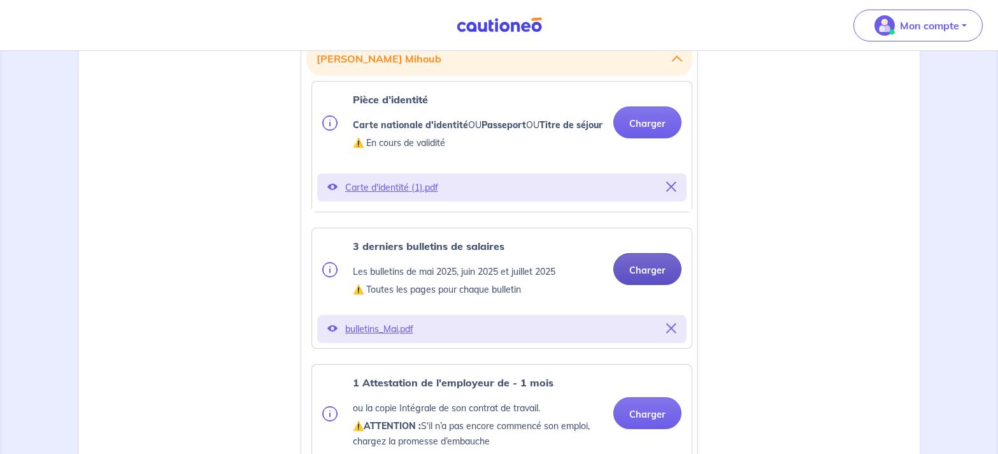
click at [643, 282] on button "Charger" at bounding box center [648, 269] width 68 height 32
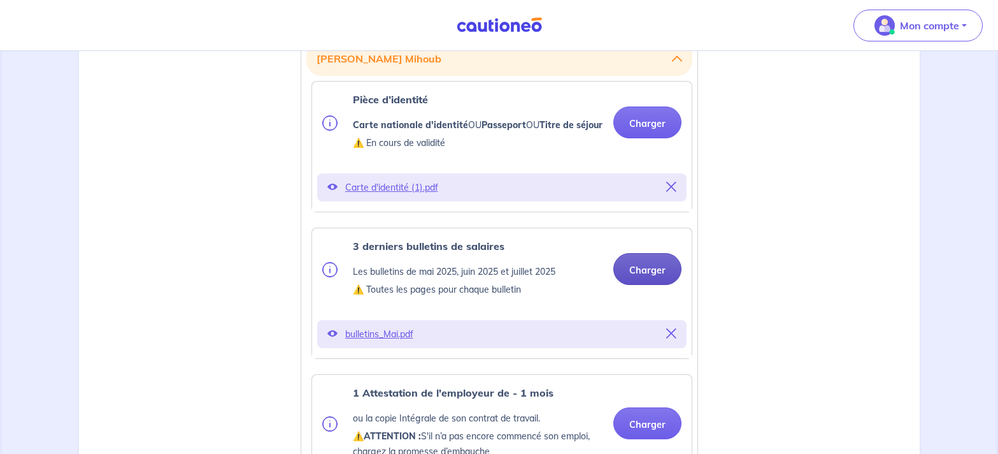
click at [652, 281] on button "Charger" at bounding box center [648, 269] width 68 height 32
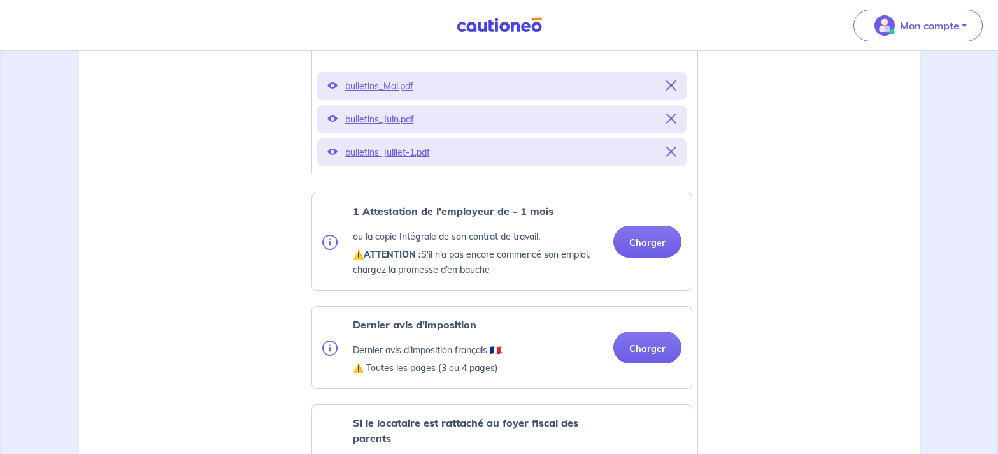
scroll to position [650, 0]
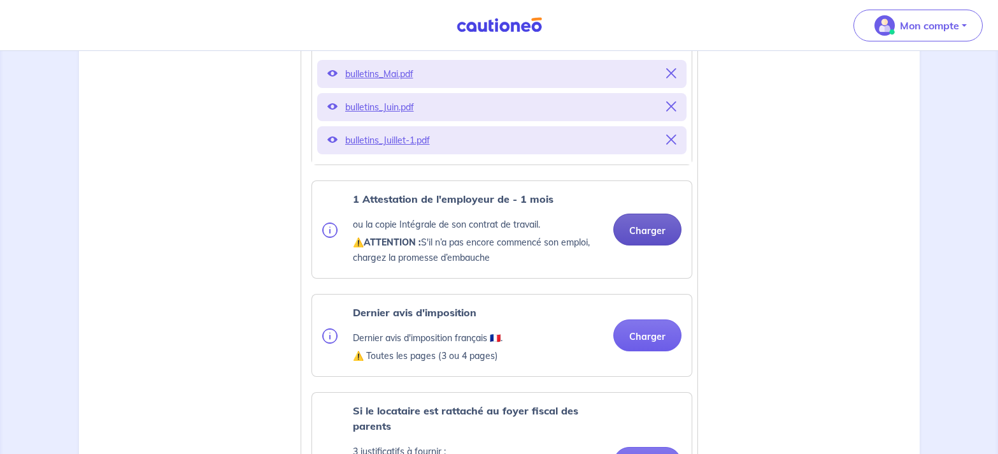
click at [645, 245] on button "Charger" at bounding box center [648, 229] width 68 height 32
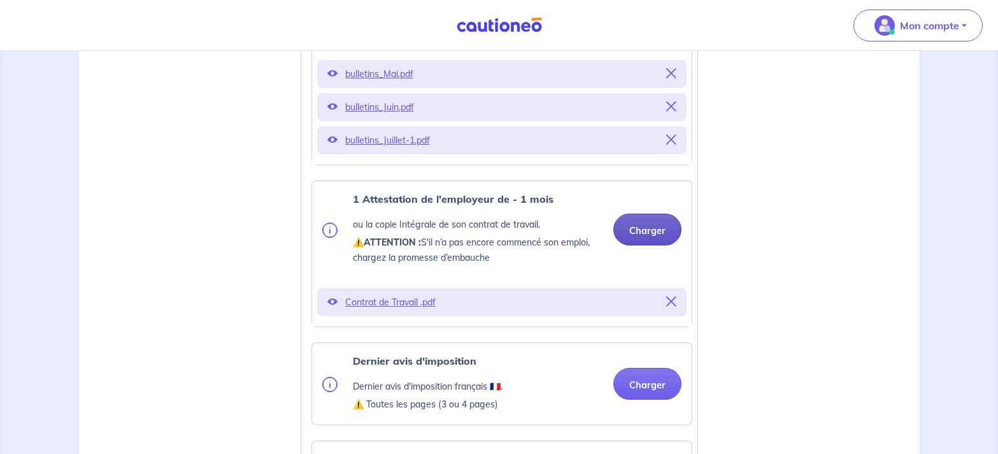
click at [649, 245] on button "Charger" at bounding box center [648, 229] width 68 height 32
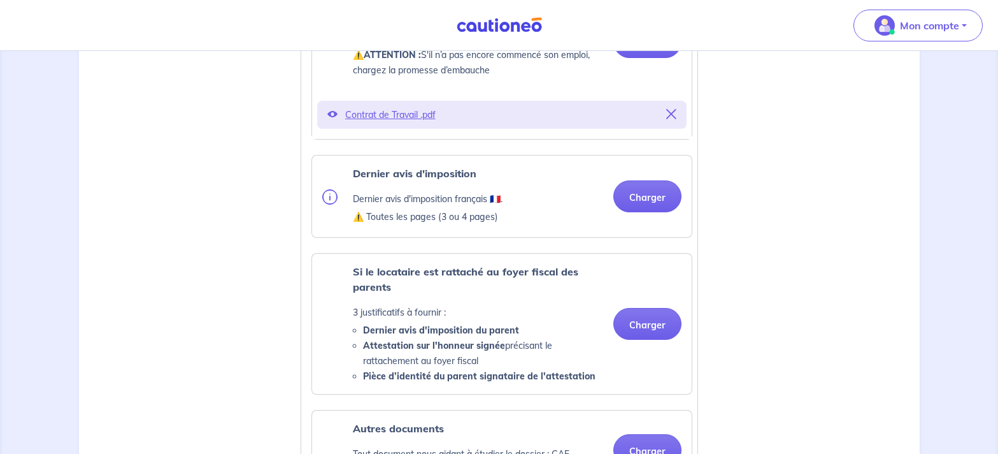
scroll to position [910, 0]
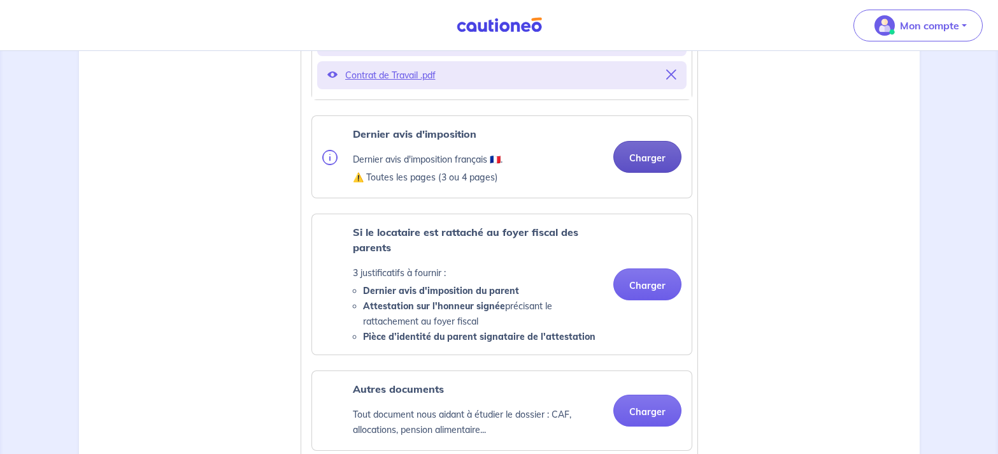
click at [650, 173] on button "Charger" at bounding box center [648, 157] width 68 height 32
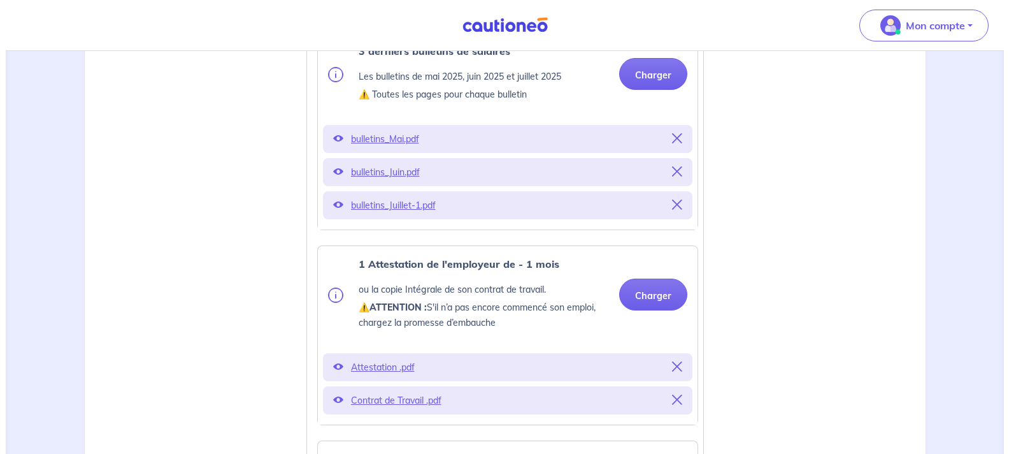
scroll to position [325, 0]
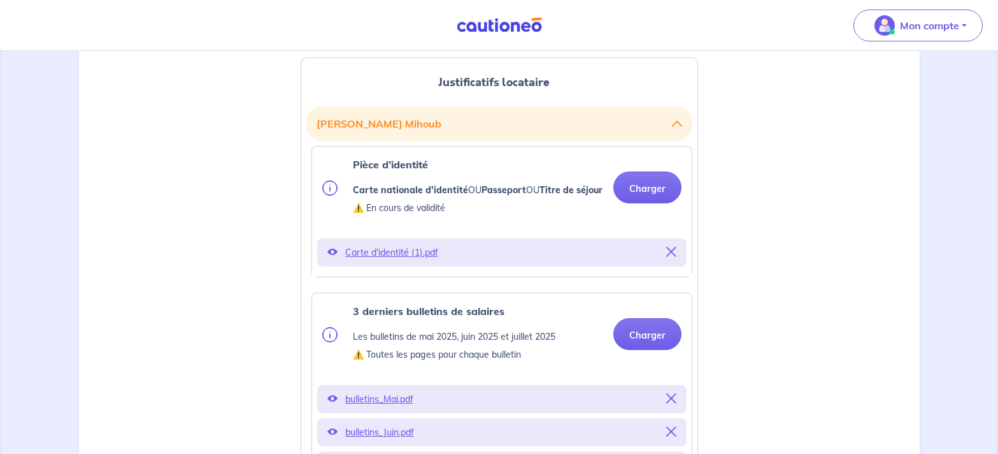
click at [421, 261] on p "Carte d'identité (1).pdf" at bounding box center [501, 252] width 313 height 18
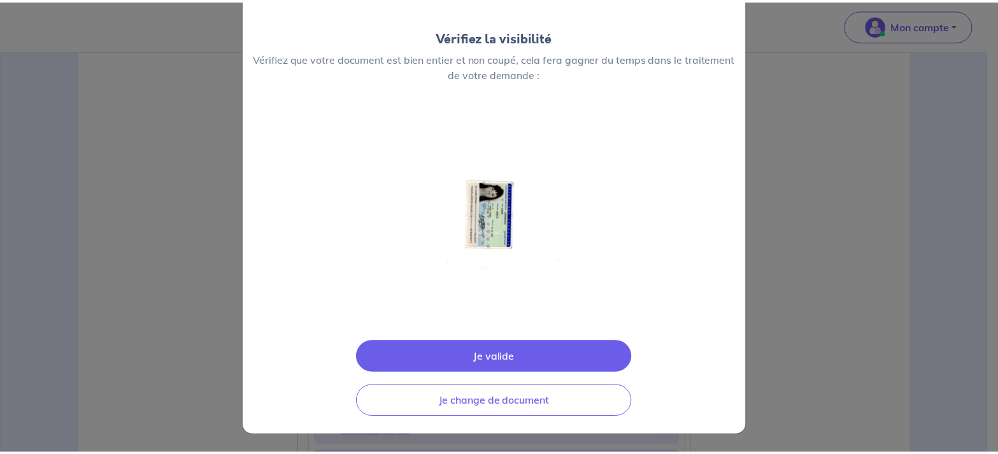
scroll to position [0, 0]
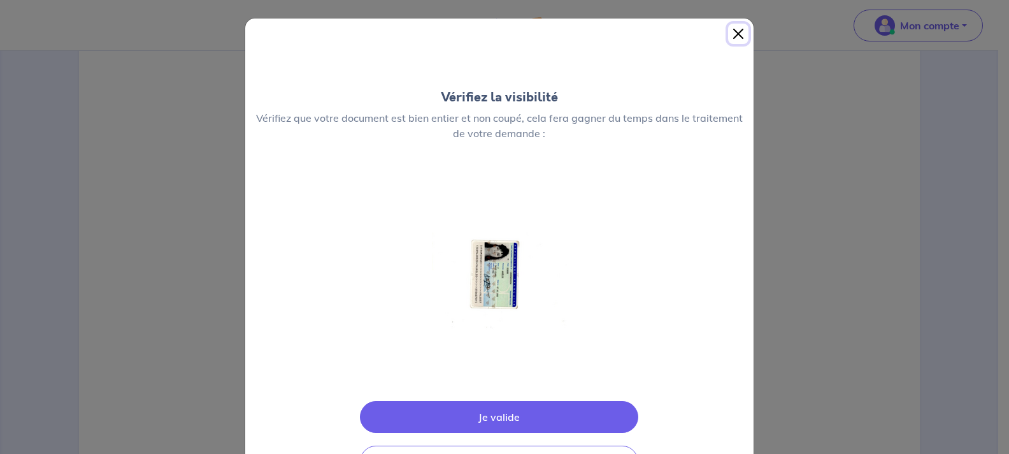
click at [730, 33] on button "Close" at bounding box center [738, 34] width 20 height 20
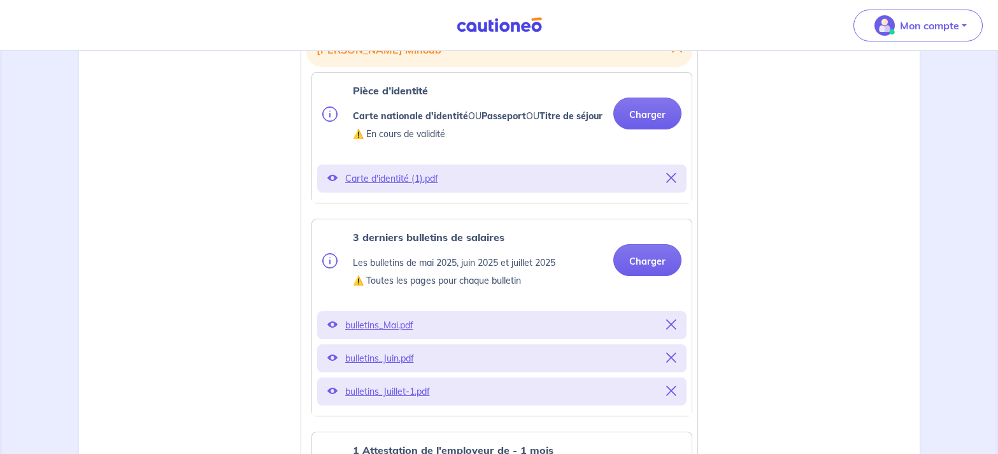
scroll to position [455, 0]
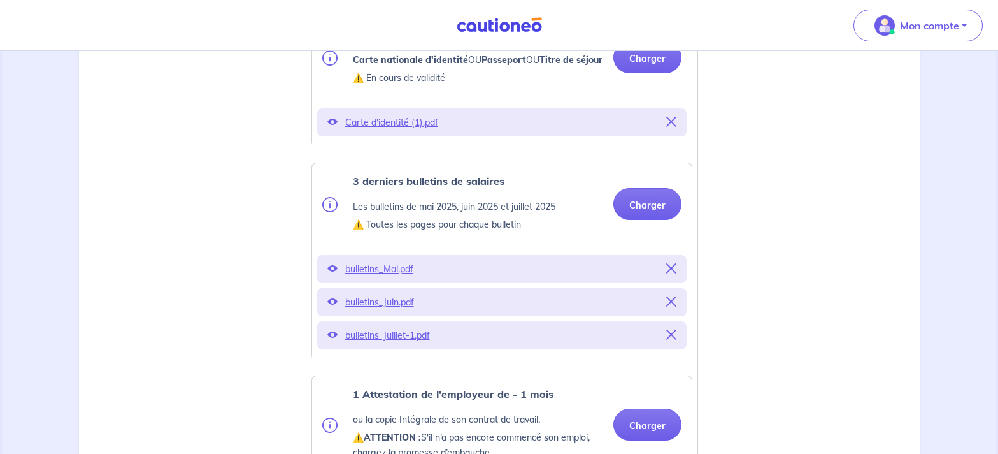
click at [401, 278] on p "bulletins_Mai.pdf" at bounding box center [501, 269] width 313 height 18
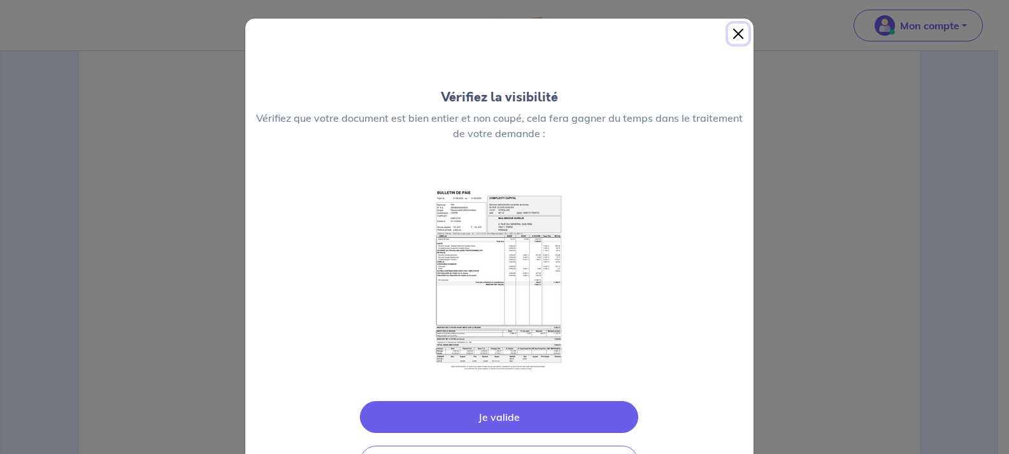
click at [733, 34] on button "Close" at bounding box center [738, 34] width 20 height 20
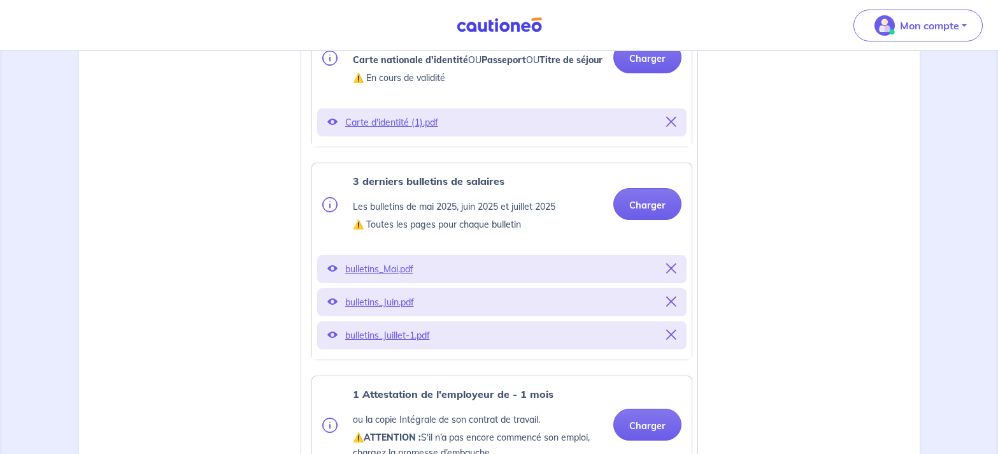
click at [376, 311] on p "bulletins_Juin.pdf" at bounding box center [501, 302] width 313 height 18
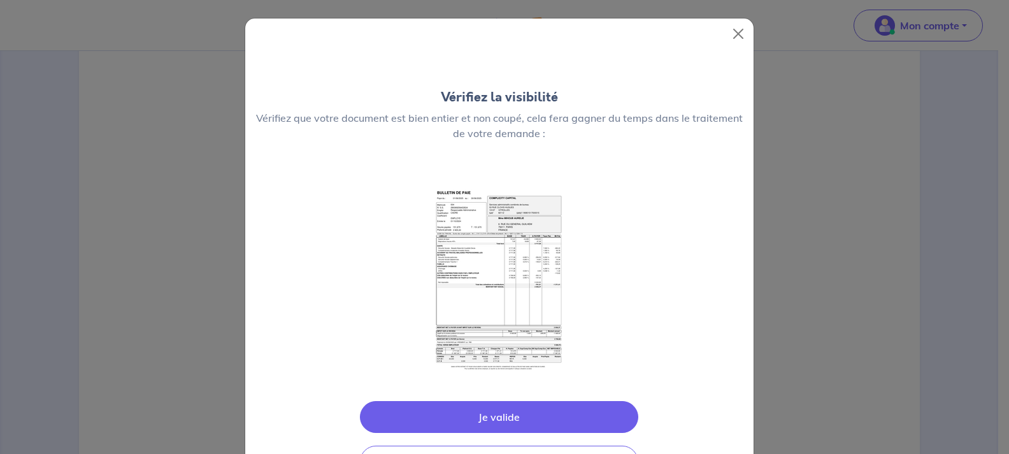
click at [376, 445] on button "Je change de document" at bounding box center [499, 461] width 278 height 32
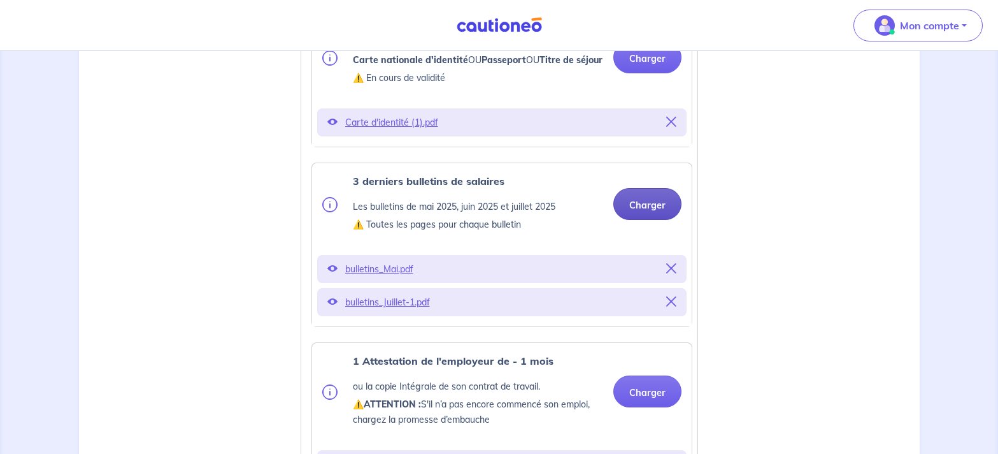
click at [647, 220] on button "Charger" at bounding box center [648, 204] width 68 height 32
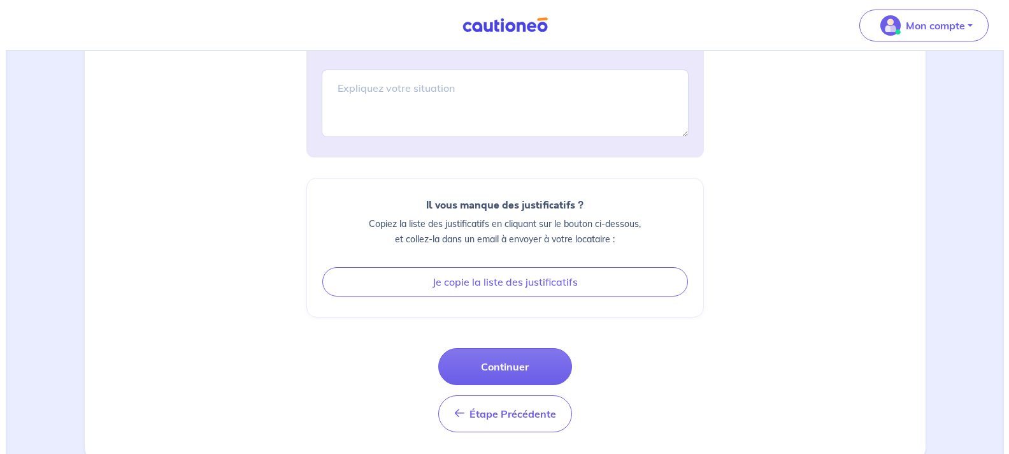
scroll to position [1676, 0]
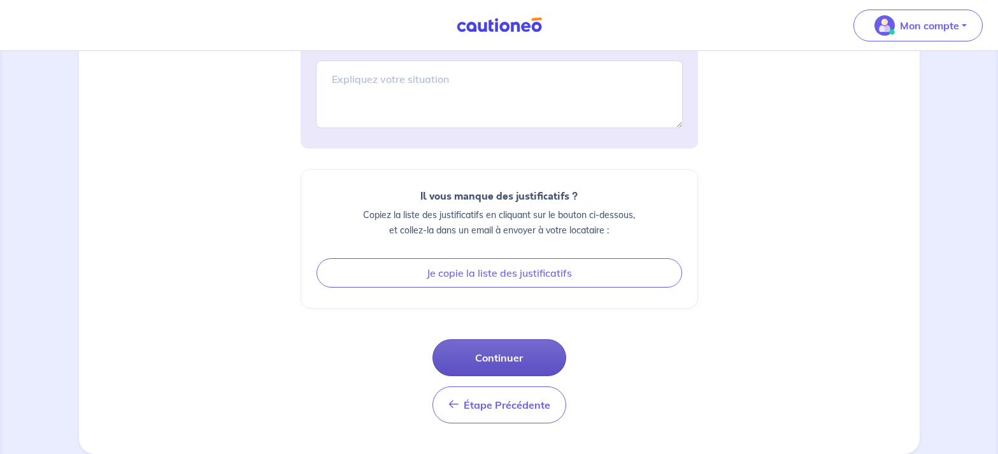
click at [503, 364] on button "Continuer" at bounding box center [500, 357] width 134 height 37
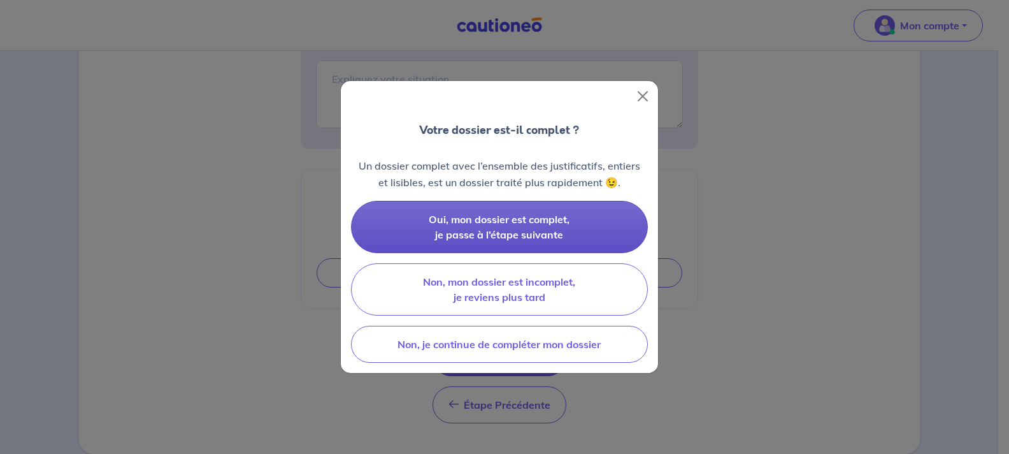
click at [530, 224] on span "Oui, mon dossier est complet, je passe à l’étape suivante" at bounding box center [499, 227] width 141 height 28
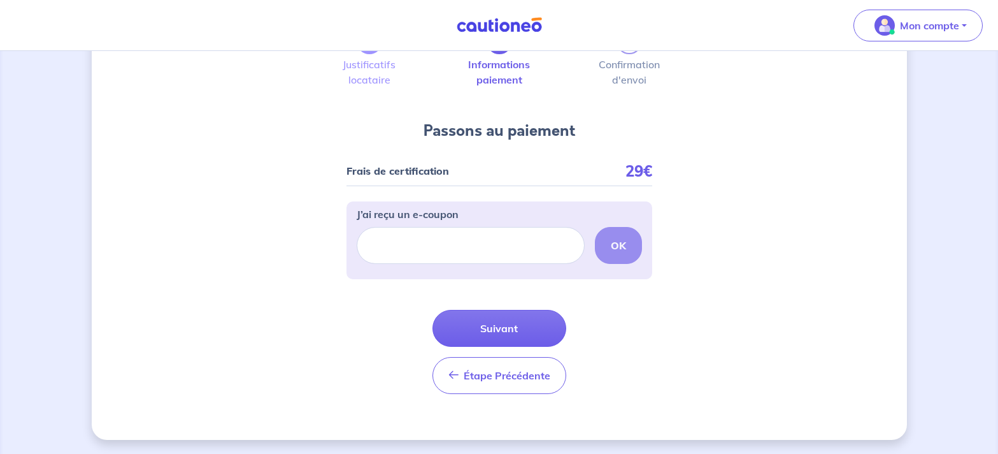
scroll to position [80, 0]
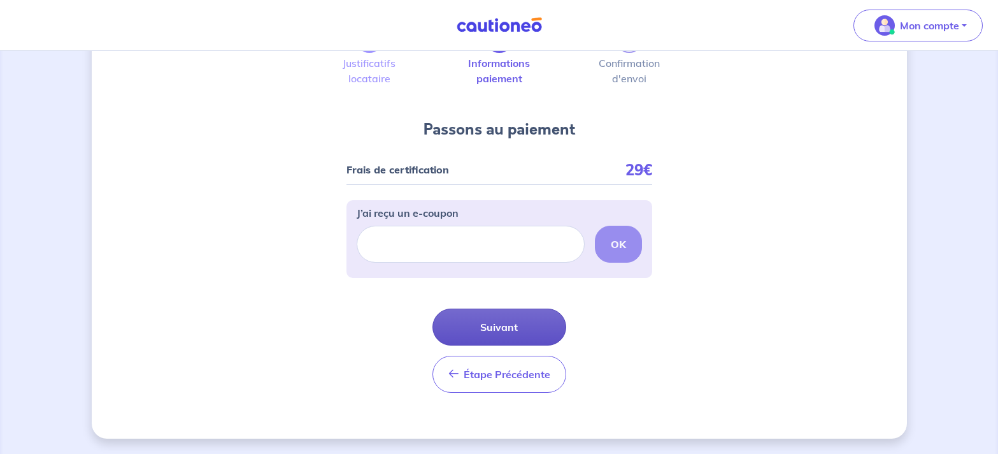
click at [497, 326] on button "Suivant" at bounding box center [500, 326] width 134 height 37
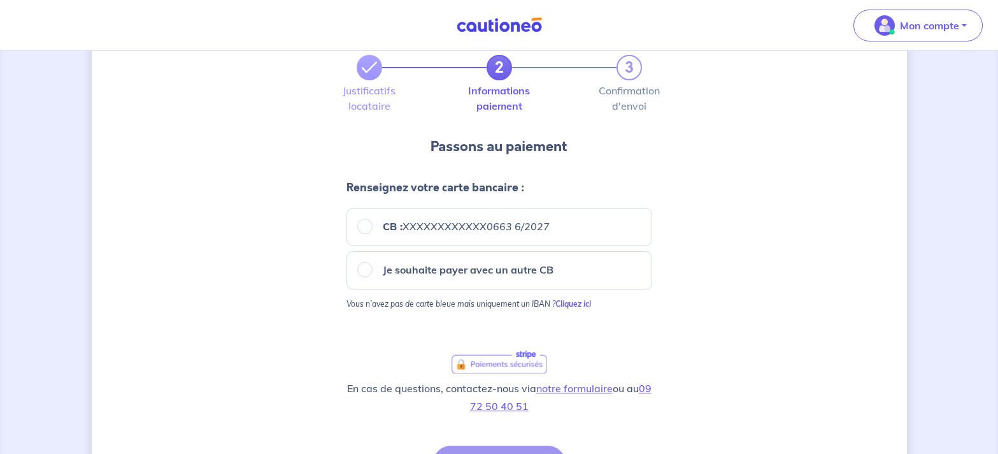
scroll to position [65, 0]
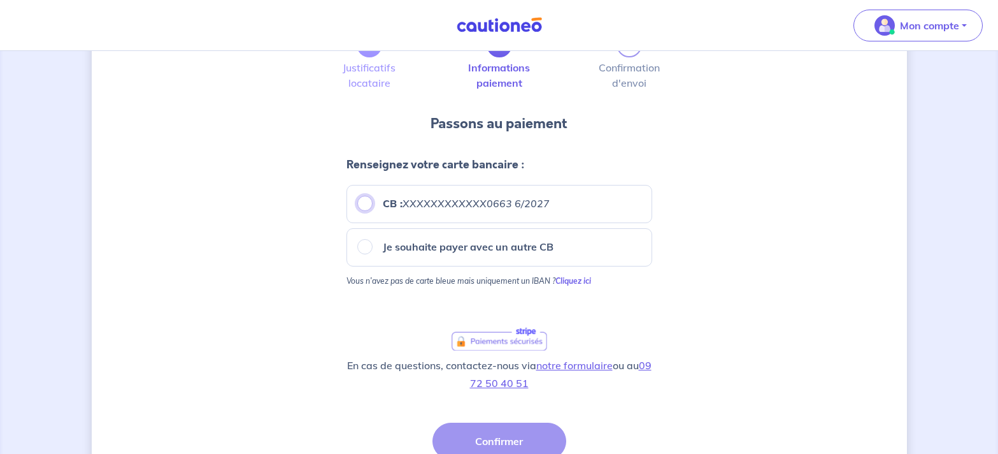
click at [366, 205] on input "CB : XXXXXXXXXXXX0663 6/2027" at bounding box center [364, 203] width 15 height 15
radio input "true"
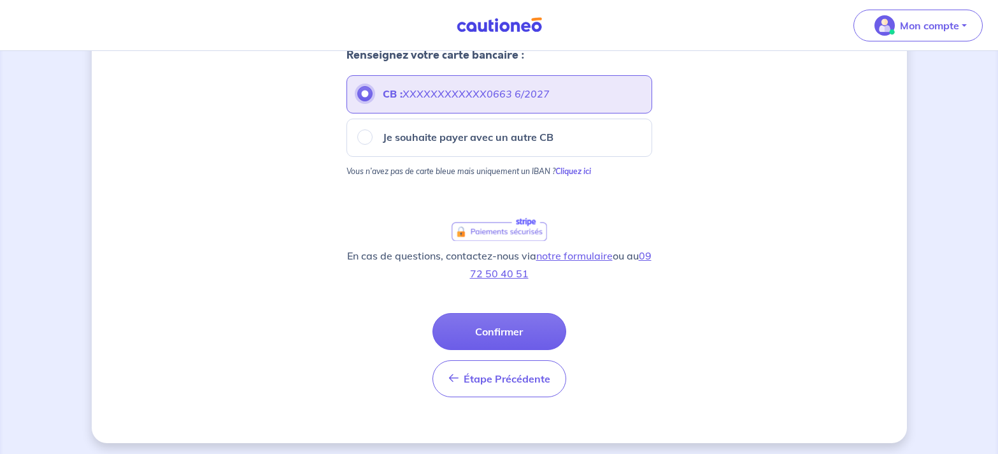
scroll to position [179, 0]
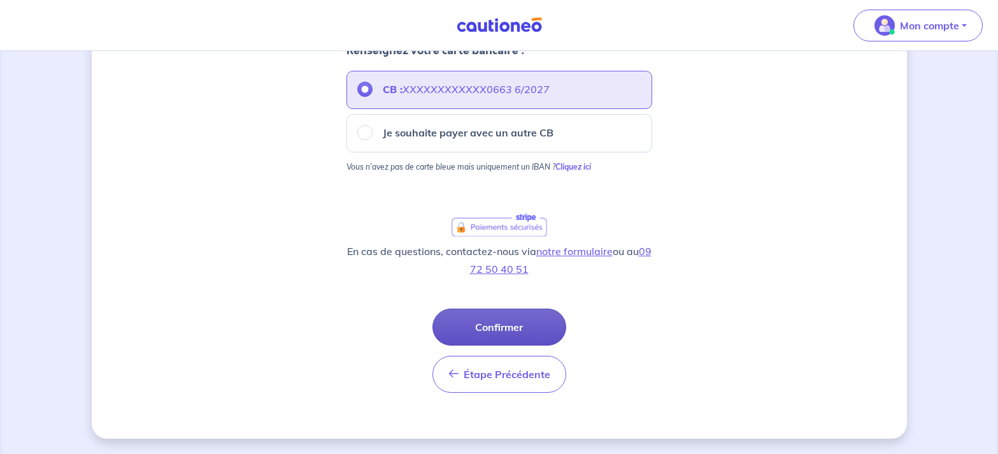
click at [482, 324] on button "Confirmer" at bounding box center [500, 326] width 134 height 37
